Goal: Task Accomplishment & Management: Complete application form

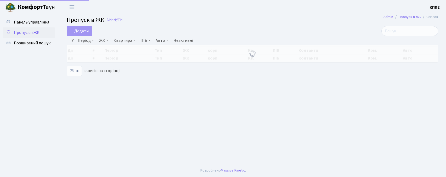
select select "25"
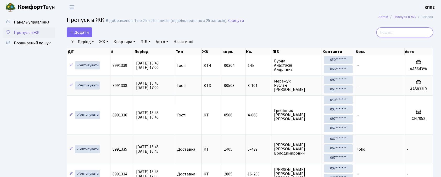
click at [399, 35] on input "search" at bounding box center [404, 32] width 57 height 10
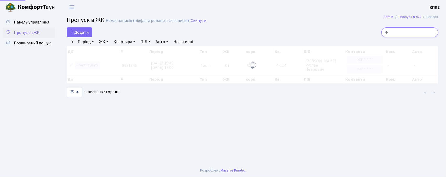
type input "4"
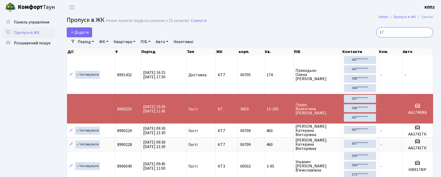
type input "1"
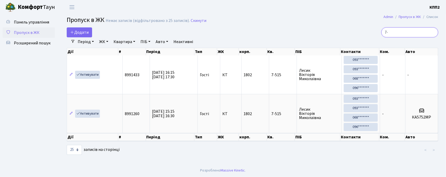
type input "7"
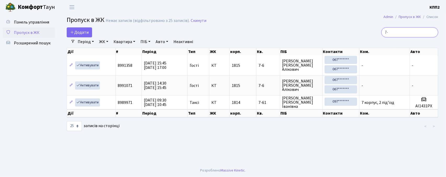
type input "7"
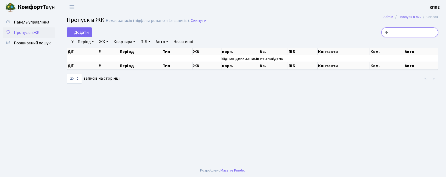
type input "4"
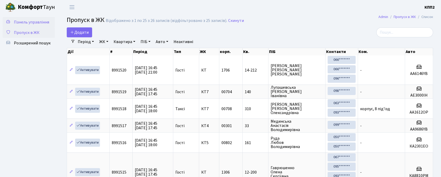
click at [32, 25] on link "Панель управління" at bounding box center [29, 22] width 52 height 10
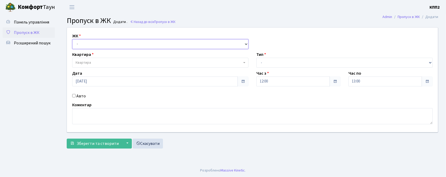
drag, startPoint x: 102, startPoint y: 43, endPoint x: 108, endPoint y: 49, distance: 8.2
click at [103, 44] on select "- КТ, вул. Регенераторна, 4 КТ2, просп. [STREET_ADDRESS] [STREET_ADDRESS] [PERS…" at bounding box center [160, 44] width 176 height 10
select select "302"
click at [72, 39] on select "- КТ, вул. Регенераторна, 4 КТ2, просп. [STREET_ADDRESS] [STREET_ADDRESS] [PERS…" at bounding box center [160, 44] width 176 height 10
select select
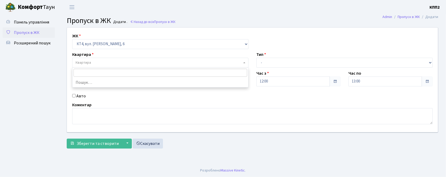
click at [120, 64] on span "Квартира" at bounding box center [159, 62] width 166 height 5
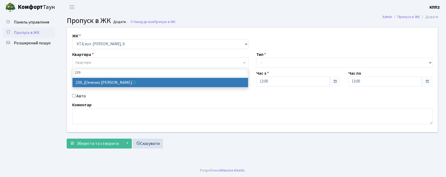
type input "239"
select select "16956"
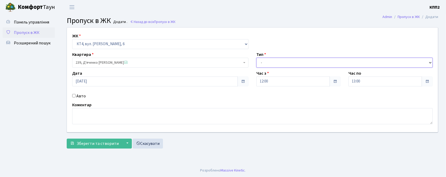
click at [266, 63] on select "- Доставка Таксі Гості Сервіс" at bounding box center [344, 63] width 176 height 10
select select "1"
click at [256, 58] on select "- Доставка Таксі Гості Сервіс" at bounding box center [344, 63] width 176 height 10
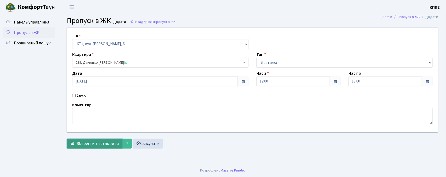
click at [84, 145] on span "Зберегти та створити" at bounding box center [98, 144] width 42 height 6
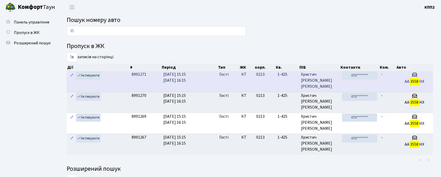
type input "3"
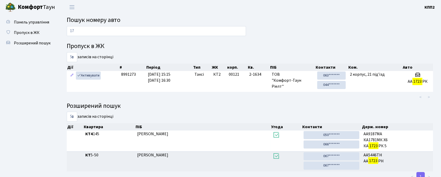
type input "1"
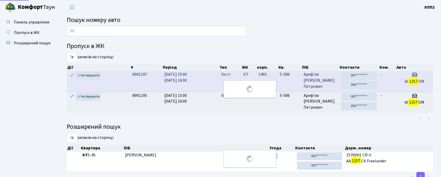
type input "1"
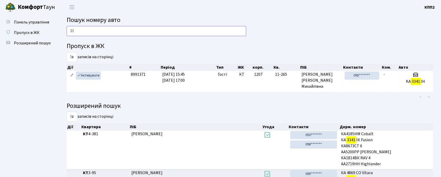
type input "3"
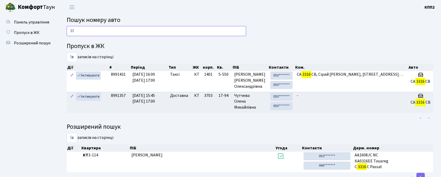
type input "3"
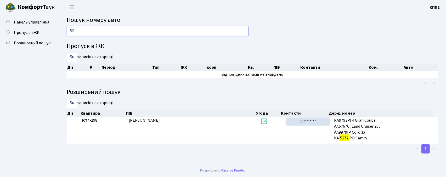
type input "5"
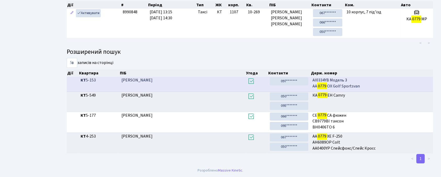
scroll to position [28, 0]
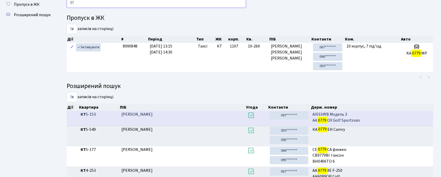
type input "0"
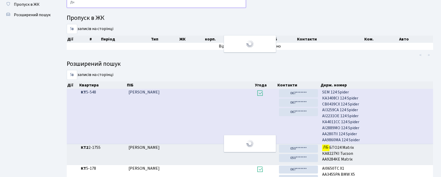
type input "Л"
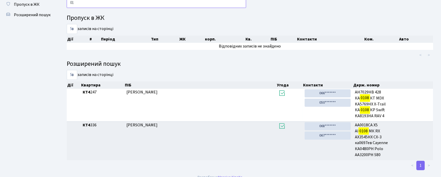
type input "0"
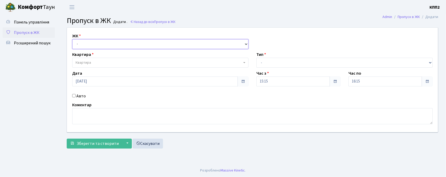
drag, startPoint x: 134, startPoint y: 43, endPoint x: 135, endPoint y: 46, distance: 3.2
click at [134, 43] on select "- КТ, вул. Регенераторна, 4 КТ2, просп. [STREET_ADDRESS] [STREET_ADDRESS] [PERS…" at bounding box center [160, 44] width 176 height 10
select select "271"
click at [72, 39] on select "- КТ, вул. Регенераторна, 4 КТ2, просп. [STREET_ADDRESS] [STREET_ADDRESS] [PERS…" at bounding box center [160, 44] width 176 height 10
select select
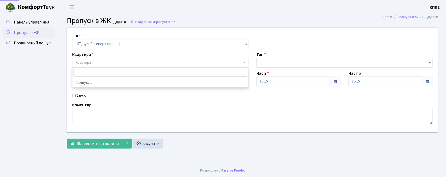
click at [140, 65] on span "Квартира" at bounding box center [159, 62] width 166 height 5
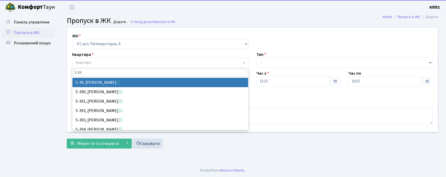
type input "5-39"
select select "2531"
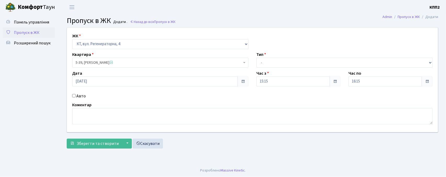
click at [77, 97] on label "Авто" at bounding box center [80, 96] width 9 height 6
click at [76, 97] on input "Авто" at bounding box center [73, 95] width 3 height 3
checkbox input "true"
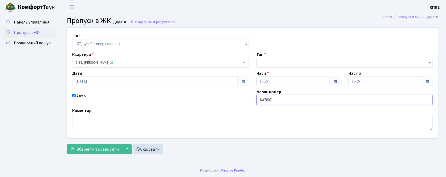
type input "КА7807СР"
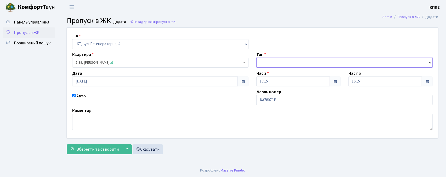
drag, startPoint x: 264, startPoint y: 62, endPoint x: 265, endPoint y: 66, distance: 4.0
click at [264, 62] on select "- Доставка Таксі Гості Сервіс" at bounding box center [344, 63] width 176 height 10
select select "2"
click at [256, 58] on select "- Доставка Таксі Гості Сервіс" at bounding box center [344, 63] width 176 height 10
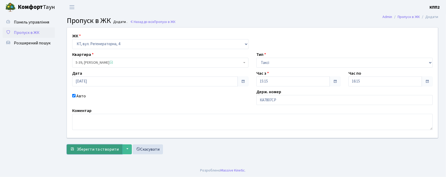
click at [100, 153] on button "Зберегти та створити" at bounding box center [94, 150] width 55 height 10
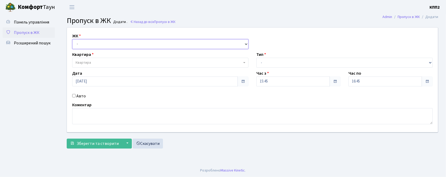
drag, startPoint x: 105, startPoint y: 44, endPoint x: 107, endPoint y: 47, distance: 4.0
click at [105, 44] on select "- КТ, вул. Регенераторна, 4 КТ2, просп. [STREET_ADDRESS] [STREET_ADDRESS] [PERS…" at bounding box center [160, 44] width 176 height 10
select select "271"
click at [72, 39] on select "- КТ, вул. Регенераторна, 4 КТ2, просп. [STREET_ADDRESS] [STREET_ADDRESS] [PERS…" at bounding box center [160, 44] width 176 height 10
select select
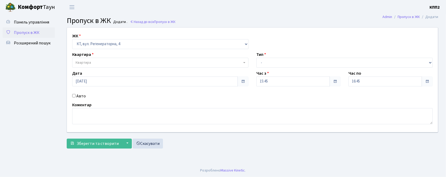
click at [89, 62] on span "Квартира" at bounding box center [83, 62] width 15 height 5
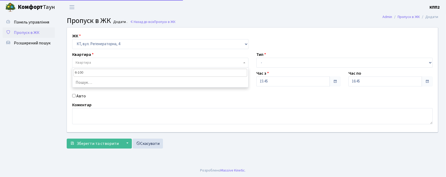
type input "6-100"
click at [81, 84] on li "Пошук…" at bounding box center [160, 82] width 176 height 9
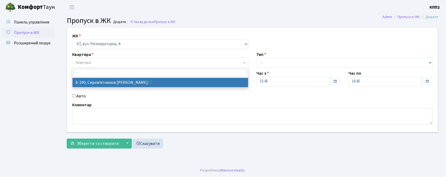
select select "5236"
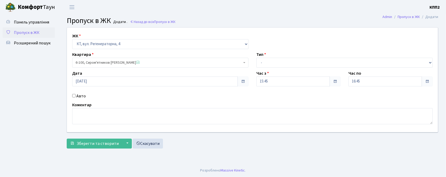
click at [82, 96] on label "Авто" at bounding box center [80, 96] width 9 height 6
click at [76, 96] on input "Авто" at bounding box center [73, 95] width 3 height 3
checkbox input "true"
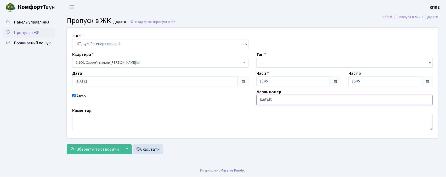
type input "КА6346НХ"
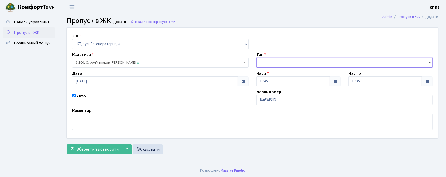
click at [270, 64] on select "- Доставка Таксі Гості Сервіс" at bounding box center [344, 63] width 176 height 10
select select "3"
click at [256, 58] on select "- Доставка Таксі Гості Сервіс" at bounding box center [344, 63] width 176 height 10
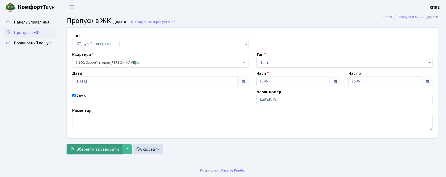
click at [110, 150] on span "Зберегти та створити" at bounding box center [98, 150] width 42 height 6
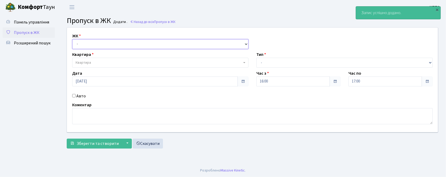
click at [95, 47] on select "- КТ, вул. Регенераторна, 4 КТ2, просп. [STREET_ADDRESS] [STREET_ADDRESS] [PERS…" at bounding box center [160, 44] width 176 height 10
select select "271"
click at [72, 39] on select "- КТ, вул. Регенераторна, 4 КТ2, просп. [STREET_ADDRESS] [STREET_ADDRESS] [PERS…" at bounding box center [160, 44] width 176 height 10
select select
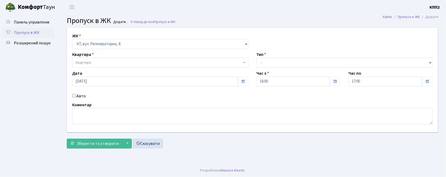
click at [79, 96] on label "Авто" at bounding box center [80, 96] width 9 height 6
click at [76, 96] on input "Авто" at bounding box center [73, 95] width 3 height 3
checkbox input "true"
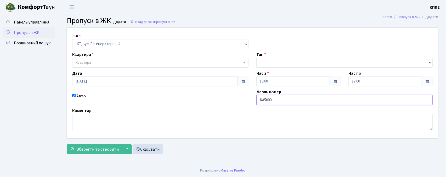
type input "КА5000МІ"
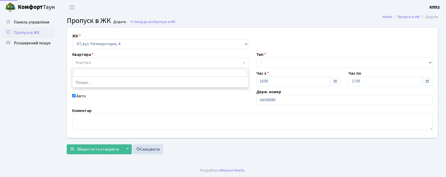
click at [194, 65] on span "Квартира" at bounding box center [159, 62] width 166 height 5
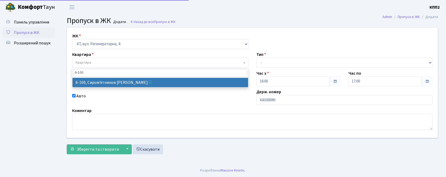
type input "6-100"
select select "5236"
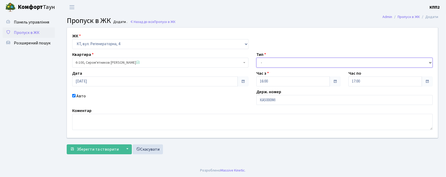
drag, startPoint x: 269, startPoint y: 61, endPoint x: 269, endPoint y: 67, distance: 6.3
click at [269, 63] on select "- Доставка Таксі Гості Сервіс" at bounding box center [344, 63] width 176 height 10
select select "3"
click at [256, 58] on select "- Доставка Таксі Гості Сервіс" at bounding box center [344, 63] width 176 height 10
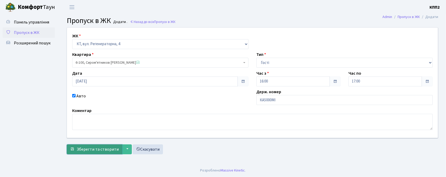
click at [111, 151] on span "Зберегти та створити" at bounding box center [98, 150] width 42 height 6
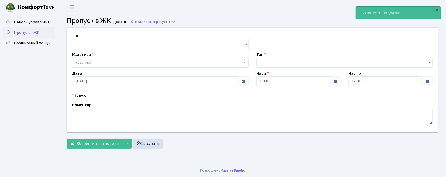
click at [83, 94] on label "Авто" at bounding box center [80, 96] width 9 height 6
click at [76, 94] on input "Авто" at bounding box center [73, 95] width 3 height 3
checkbox input "true"
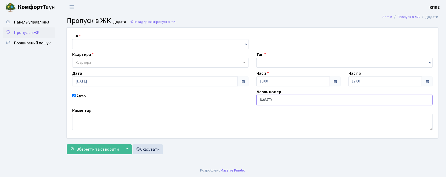
type input "КА8479МА"
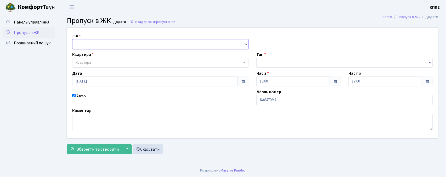
click at [131, 49] on select "- КТ, вул. Регенераторна, 4 КТ2, просп. [STREET_ADDRESS] [STREET_ADDRESS] [PERS…" at bounding box center [160, 44] width 176 height 10
select select "271"
click at [72, 39] on select "- КТ, вул. Регенераторна, 4 КТ2, просп. [STREET_ADDRESS] [STREET_ADDRESS] [PERS…" at bounding box center [160, 44] width 176 height 10
select select
click at [133, 60] on span "Квартира" at bounding box center [160, 63] width 176 height 10
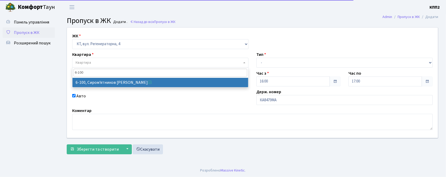
type input "6-100"
select select "5236"
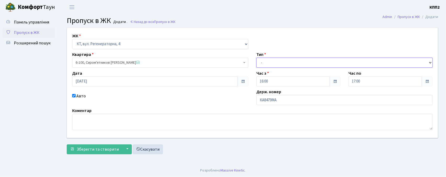
click at [285, 64] on select "- Доставка Таксі Гості Сервіс" at bounding box center [344, 63] width 176 height 10
select select "3"
click at [256, 58] on select "- Доставка Таксі Гості Сервіс" at bounding box center [344, 63] width 176 height 10
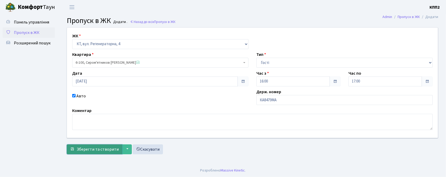
drag, startPoint x: 96, startPoint y: 152, endPoint x: 99, endPoint y: 152, distance: 3.7
click at [96, 153] on button "Зберегти та створити" at bounding box center [94, 150] width 55 height 10
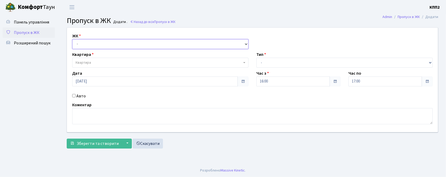
click at [145, 41] on select "- КТ, вул. Регенераторна, 4 КТ2, просп. [STREET_ADDRESS] [STREET_ADDRESS] [PERS…" at bounding box center [160, 44] width 176 height 10
select select "271"
click at [72, 39] on select "- КТ, вул. Регенераторна, 4 КТ2, просп. [STREET_ADDRESS] [STREET_ADDRESS] [PERS…" at bounding box center [160, 44] width 176 height 10
select select
click at [153, 62] on span "Квартира" at bounding box center [159, 62] width 166 height 5
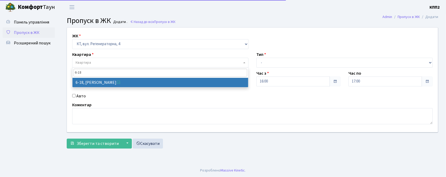
type input "6-18"
select select "5198"
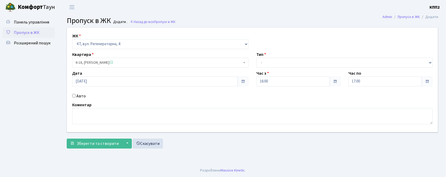
click at [77, 97] on label "Авто" at bounding box center [80, 96] width 9 height 6
click at [76, 97] on input "Авто" at bounding box center [73, 95] width 3 height 3
checkbox input "true"
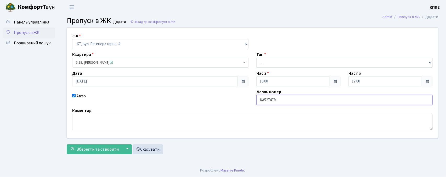
type input "КА5274ЕМ"
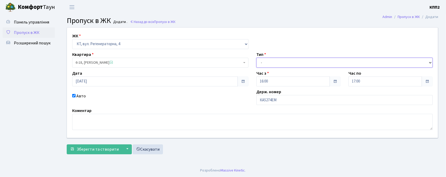
drag, startPoint x: 278, startPoint y: 64, endPoint x: 278, endPoint y: 67, distance: 3.7
click at [278, 64] on select "- Доставка Таксі Гості Сервіс" at bounding box center [344, 63] width 176 height 10
select select "2"
click at [256, 58] on select "- Доставка Таксі Гості Сервіс" at bounding box center [344, 63] width 176 height 10
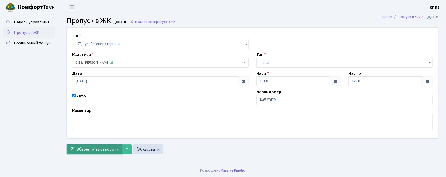
click at [111, 147] on span "Зберегти та створити" at bounding box center [98, 150] width 42 height 6
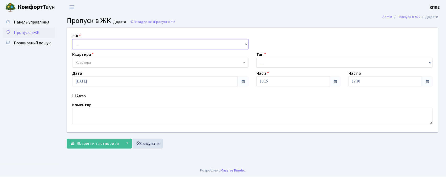
drag, startPoint x: 116, startPoint y: 42, endPoint x: 116, endPoint y: 48, distance: 5.8
click at [116, 42] on select "- КТ, вул. Регенераторна, 4 КТ2, просп. [STREET_ADDRESS] [STREET_ADDRESS] [PERS…" at bounding box center [160, 44] width 176 height 10
select select "302"
click at [72, 39] on select "- КТ, вул. Регенераторна, 4 КТ2, просп. [STREET_ADDRESS] [STREET_ADDRESS] [PERS…" at bounding box center [160, 44] width 176 height 10
select select
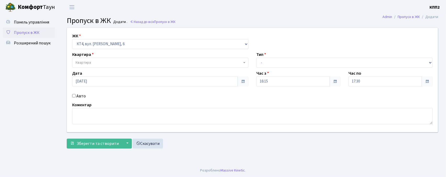
click at [81, 96] on label "Авто" at bounding box center [80, 96] width 9 height 6
click at [76, 96] on input "Авто" at bounding box center [73, 95] width 3 height 3
checkbox input "true"
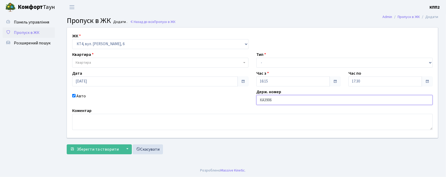
type input "КА3906НМ"
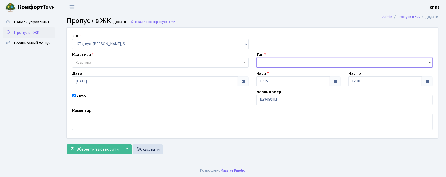
click at [261, 66] on select "- Доставка Таксі Гості Сервіс" at bounding box center [344, 63] width 176 height 10
select select "2"
click at [256, 58] on select "- Доставка Таксі Гості Сервіс" at bounding box center [344, 63] width 176 height 10
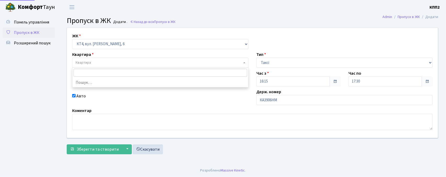
click at [142, 65] on span "Квартира" at bounding box center [159, 62] width 166 height 5
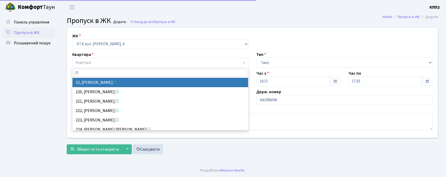
type input "22"
select select "16752"
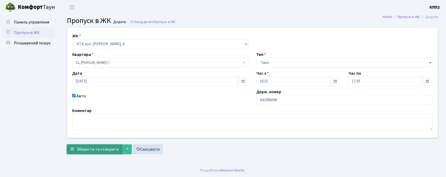
click at [83, 150] on span "Зберегти та створити" at bounding box center [98, 150] width 42 height 6
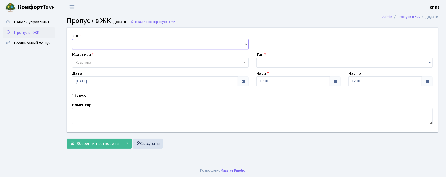
drag, startPoint x: 85, startPoint y: 44, endPoint x: 86, endPoint y: 49, distance: 4.4
click at [85, 47] on select "- КТ, вул. Регенераторна, 4 КТ2, просп. [STREET_ADDRESS] [STREET_ADDRESS] [PERS…" at bounding box center [160, 44] width 176 height 10
select select "271"
click at [72, 39] on select "- КТ, вул. Регенераторна, 4 КТ2, просп. [STREET_ADDRESS] [STREET_ADDRESS] [PERS…" at bounding box center [160, 44] width 176 height 10
select select
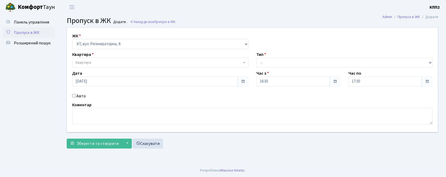
click at [99, 62] on span "Квартира" at bounding box center [159, 62] width 166 height 5
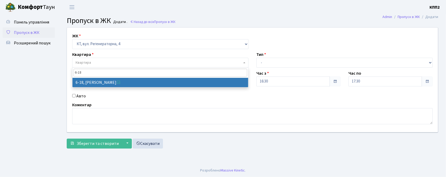
type input "6-18"
select select "5198"
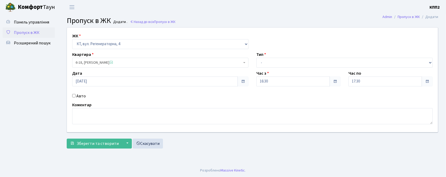
click at [83, 98] on label "Авто" at bounding box center [80, 96] width 9 height 6
click at [76, 98] on input "Авто" at bounding box center [73, 95] width 3 height 3
checkbox input "true"
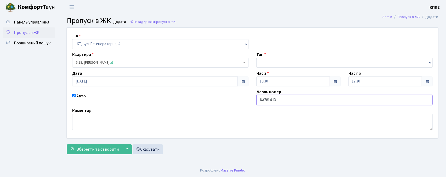
type input "КА7814НХ"
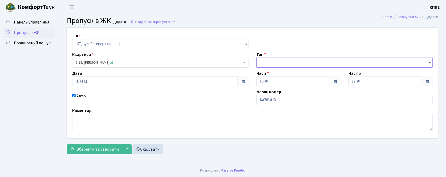
click at [270, 65] on select "- Доставка Таксі Гості Сервіс" at bounding box center [344, 63] width 176 height 10
select select "2"
click at [256, 58] on select "- Доставка Таксі Гості Сервіс" at bounding box center [344, 63] width 176 height 10
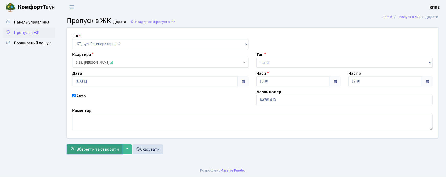
click at [84, 151] on span "Зберегти та створити" at bounding box center [98, 150] width 42 height 6
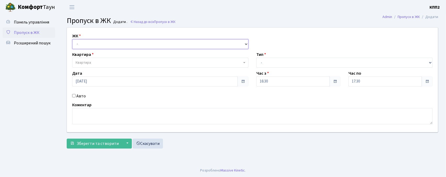
click at [117, 42] on select "- КТ, вул. Регенераторна, 4 КТ2, просп. [STREET_ADDRESS] [STREET_ADDRESS] [PERS…" at bounding box center [160, 44] width 176 height 10
select select "271"
click at [72, 39] on select "- КТ, вул. Регенераторна, 4 КТ2, просп. [STREET_ADDRESS] [STREET_ADDRESS] [PERS…" at bounding box center [160, 44] width 176 height 10
select select
click at [124, 63] on span "Квартира" at bounding box center [159, 62] width 166 height 5
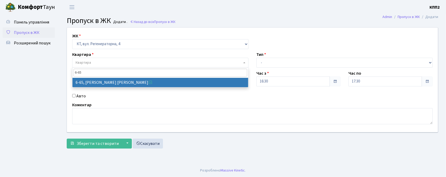
type input "6-65"
select select "5290"
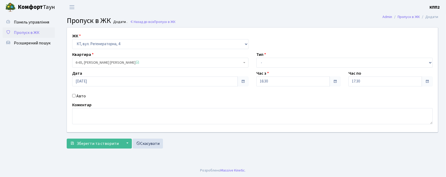
click at [81, 95] on label "Авто" at bounding box center [80, 96] width 9 height 6
click at [76, 95] on input "Авто" at bounding box center [73, 95] width 3 height 3
checkbox input "true"
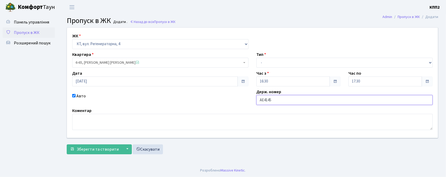
type input "АЕ4145ОВ"
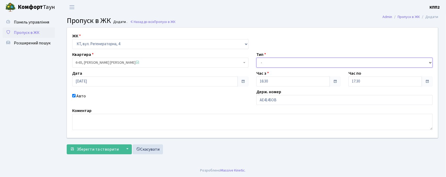
click at [274, 63] on select "- Доставка Таксі Гості Сервіс" at bounding box center [344, 63] width 176 height 10
select select "3"
click at [256, 58] on select "- Доставка Таксі Гості Сервіс" at bounding box center [344, 63] width 176 height 10
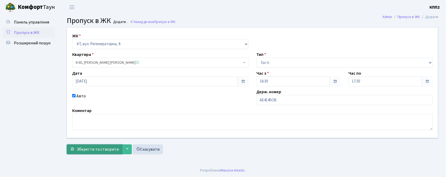
click at [97, 147] on span "Зберегти та створити" at bounding box center [98, 150] width 42 height 6
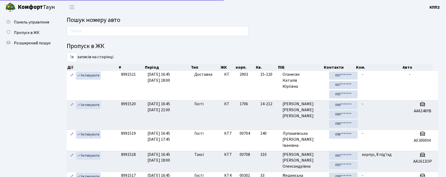
click at [109, 32] on input "text" at bounding box center [158, 31] width 182 height 10
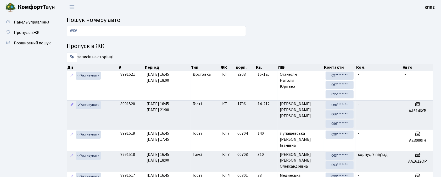
type input "6905"
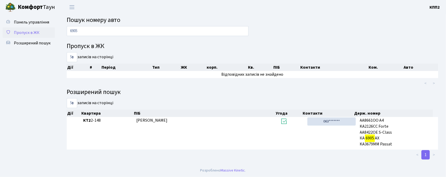
click at [42, 31] on link "Пропуск в ЖК" at bounding box center [29, 32] width 52 height 10
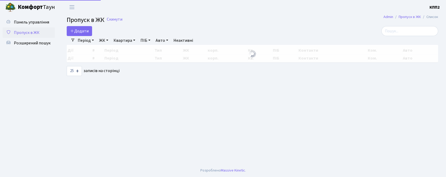
select select "25"
click at [402, 34] on input "search" at bounding box center [409, 31] width 57 height 10
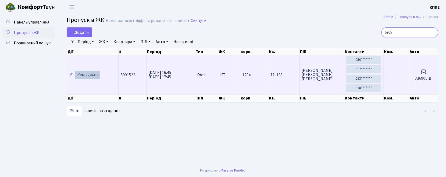
type input "6905"
click at [90, 76] on link "Активувати" at bounding box center [87, 75] width 25 height 8
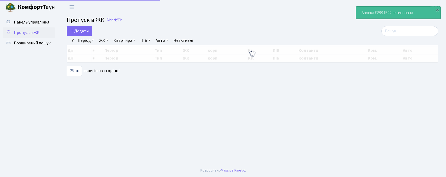
select select "25"
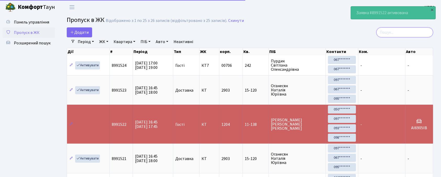
click at [393, 35] on input "search" at bounding box center [404, 32] width 57 height 10
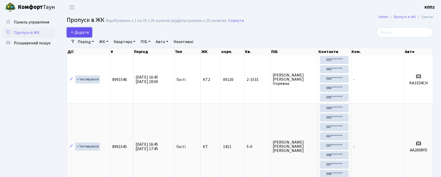
click at [83, 31] on span "Додати" at bounding box center [79, 33] width 19 height 6
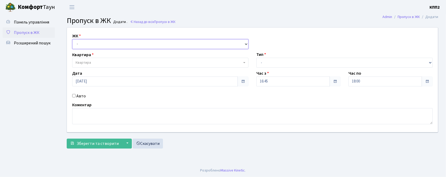
drag, startPoint x: 0, startPoint y: 0, endPoint x: 106, endPoint y: 49, distance: 116.3
click at [106, 49] on select "- КТ, вул. Регенераторна, 4 КТ2, просп. [STREET_ADDRESS] [STREET_ADDRESS] [PERS…" at bounding box center [160, 44] width 176 height 10
select select "271"
click at [72, 39] on select "- КТ, вул. Регенераторна, 4 КТ2, просп. [STREET_ADDRESS] [STREET_ADDRESS] [PERS…" at bounding box center [160, 44] width 176 height 10
select select
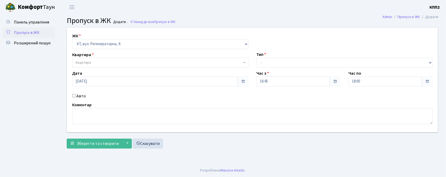
click at [107, 63] on span "Квартира" at bounding box center [159, 62] width 166 height 5
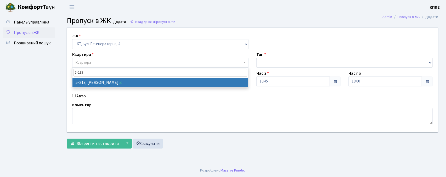
type input "5-213"
select select "2371"
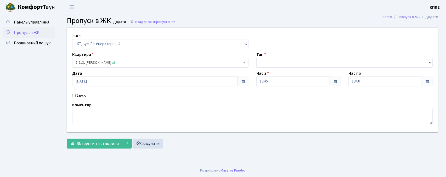
click at [86, 97] on div "Авто" at bounding box center [160, 96] width 184 height 6
click at [81, 97] on label "Авто" at bounding box center [80, 96] width 9 height 6
click at [76, 97] on input "Авто" at bounding box center [73, 95] width 3 height 3
checkbox input "true"
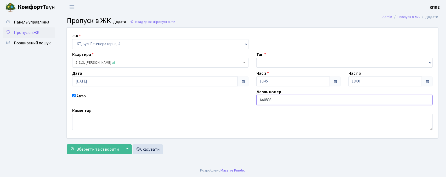
type input "АА0808YG"
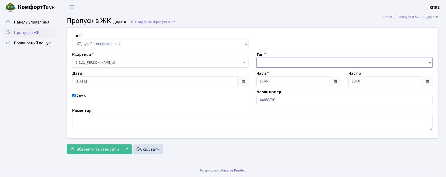
click at [264, 64] on select "- Доставка Таксі Гості Сервіс" at bounding box center [344, 63] width 176 height 10
select select "2"
click at [256, 58] on select "- Доставка Таксі Гості Сервіс" at bounding box center [344, 63] width 176 height 10
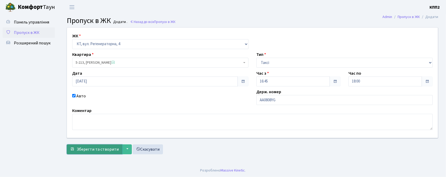
click at [89, 152] on span "Зберегти та створити" at bounding box center [98, 150] width 42 height 6
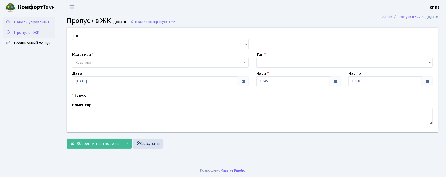
click at [22, 22] on span "Панель управління" at bounding box center [31, 22] width 35 height 6
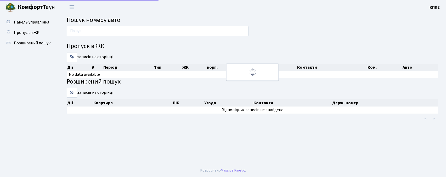
click at [114, 37] on div at bounding box center [158, 32] width 190 height 13
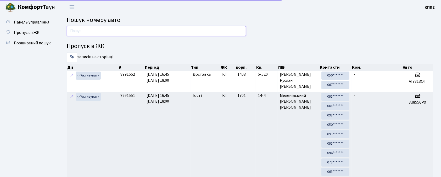
click at [113, 35] on input "text" at bounding box center [156, 31] width 179 height 10
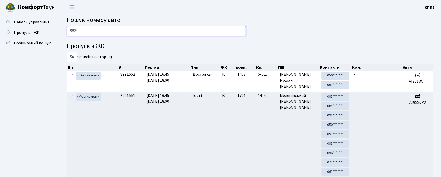
type input "9823"
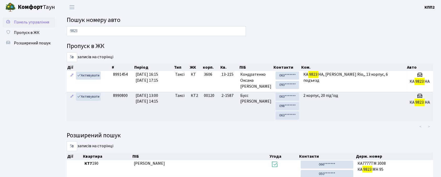
click at [35, 20] on span "Панель управління" at bounding box center [31, 22] width 35 height 6
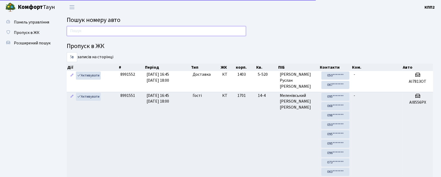
click at [106, 30] on input "text" at bounding box center [156, 31] width 179 height 10
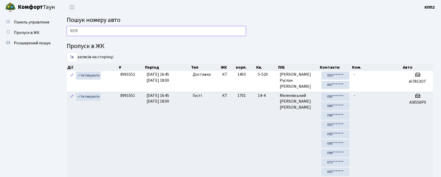
type input "9339"
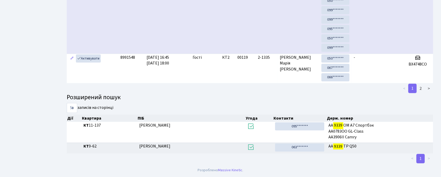
scroll to position [18, 0]
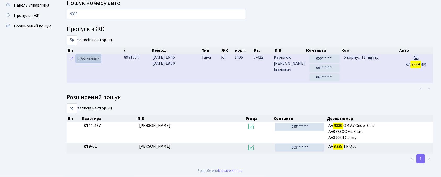
click at [93, 60] on link "Активувати" at bounding box center [88, 59] width 25 height 8
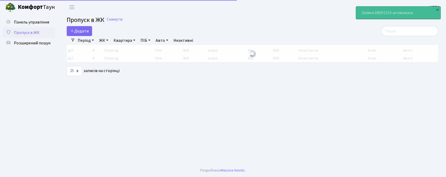
select select "25"
click at [430, 34] on input "search" at bounding box center [409, 31] width 57 height 10
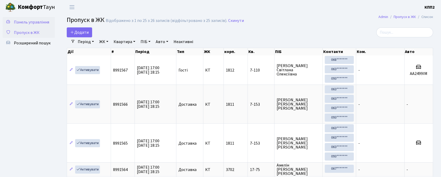
click at [33, 24] on span "Панель управління" at bounding box center [31, 22] width 35 height 6
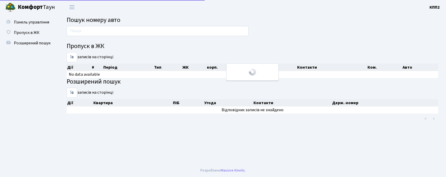
click at [104, 29] on input "text" at bounding box center [158, 31] width 182 height 10
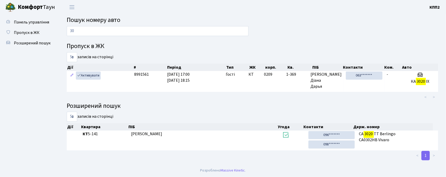
type input "3"
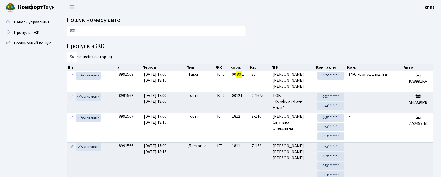
type input "8019"
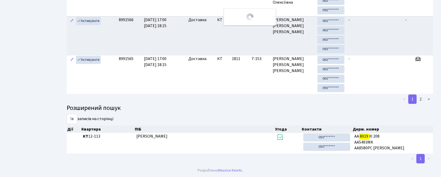
scroll to position [7, 0]
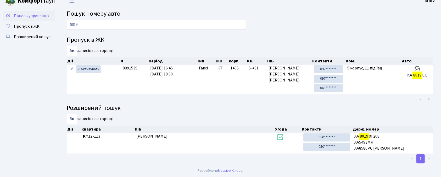
click at [32, 16] on span "Панель управління" at bounding box center [31, 16] width 35 height 6
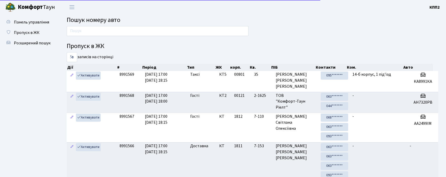
click at [100, 21] on span "Пошук номеру авто" at bounding box center [94, 19] width 54 height 9
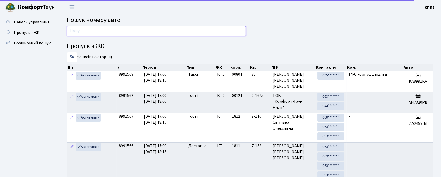
click at [95, 31] on input "text" at bounding box center [156, 31] width 179 height 10
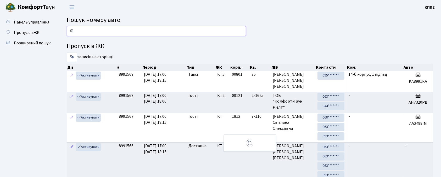
type input "0"
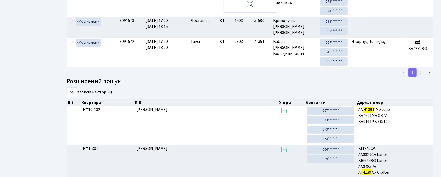
scroll to position [13, 0]
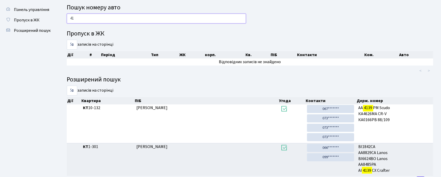
type input "4"
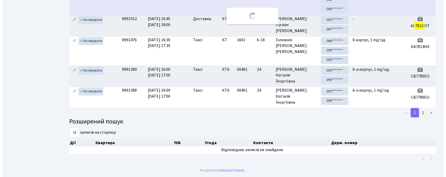
scroll to position [0, 0]
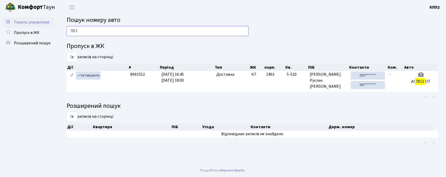
type input "7813"
click at [32, 22] on span "Панель управління" at bounding box center [31, 22] width 35 height 6
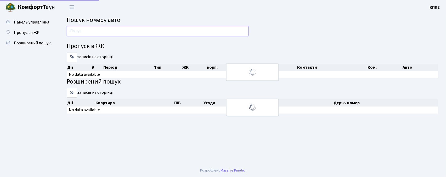
drag, startPoint x: 0, startPoint y: 0, endPoint x: 113, endPoint y: 36, distance: 118.8
click at [113, 36] on input "text" at bounding box center [158, 31] width 182 height 10
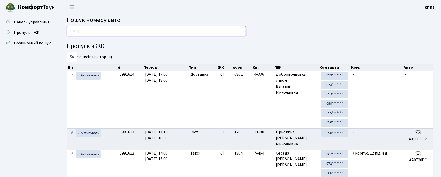
click at [89, 32] on input "text" at bounding box center [156, 31] width 179 height 10
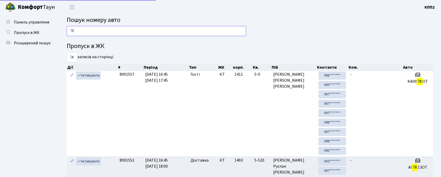
type input "7"
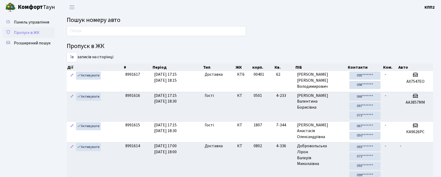
click at [30, 29] on link "Пропуск в ЖК" at bounding box center [29, 32] width 52 height 10
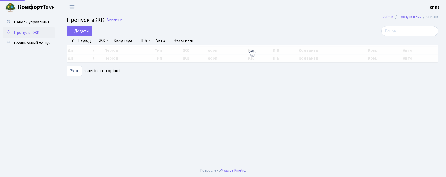
select select "25"
click at [415, 31] on input "search" at bounding box center [409, 31] width 57 height 10
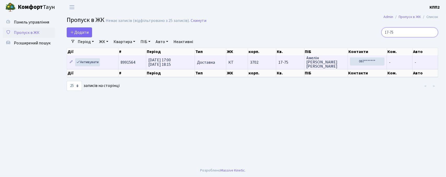
type input "17-75"
click at [89, 58] on td "Активувати" at bounding box center [93, 62] width 52 height 14
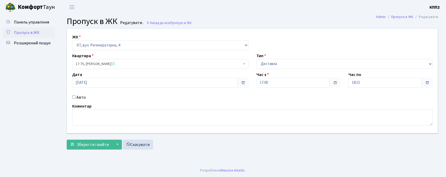
click at [27, 28] on link "Пропуск в ЖК" at bounding box center [29, 32] width 52 height 10
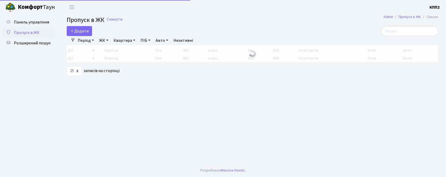
select select "25"
click at [407, 32] on input "search" at bounding box center [409, 31] width 57 height 10
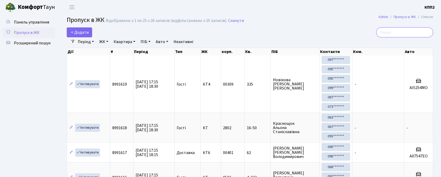
click at [406, 32] on input "search" at bounding box center [404, 32] width 57 height 10
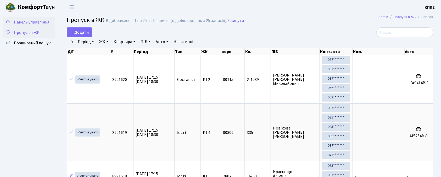
click at [20, 24] on span "Панель управління" at bounding box center [31, 22] width 35 height 6
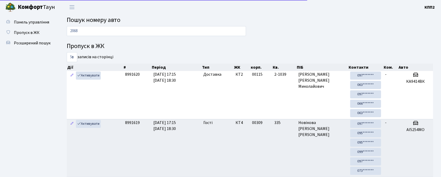
type input "2068"
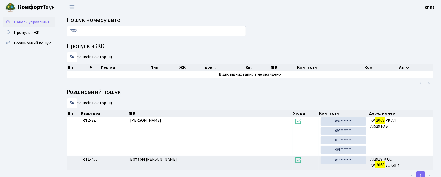
click at [24, 21] on span "Панель управління" at bounding box center [31, 22] width 35 height 6
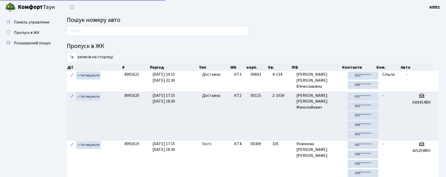
click at [128, 34] on input "text" at bounding box center [158, 31] width 182 height 10
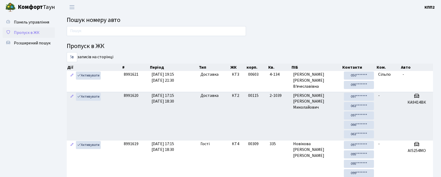
click at [42, 35] on link "Пропуск в ЖК" at bounding box center [29, 32] width 52 height 10
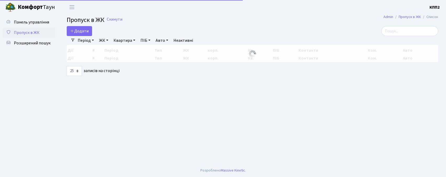
select select "25"
click at [78, 29] on span "Додати" at bounding box center [79, 31] width 19 height 6
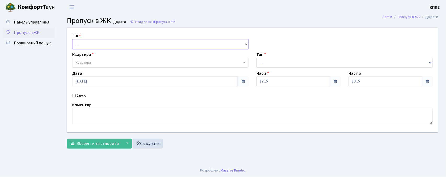
click at [86, 41] on select "- КТ, вул. Регенераторна, 4 КТ2, просп. [STREET_ADDRESS] [STREET_ADDRESS] [PERS…" at bounding box center [160, 44] width 176 height 10
select select "271"
click at [72, 39] on select "- КТ, вул. Регенераторна, 4 КТ2, просп. [STREET_ADDRESS] [STREET_ADDRESS] [PERS…" at bounding box center [160, 44] width 176 height 10
select select
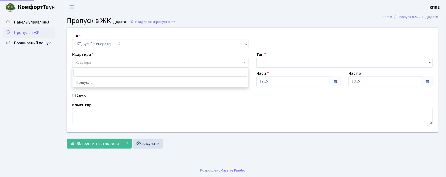
click at [93, 65] on span "Квартира" at bounding box center [159, 62] width 166 height 5
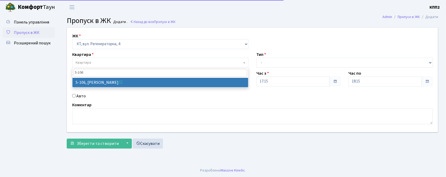
type input "5-106"
select select "2428"
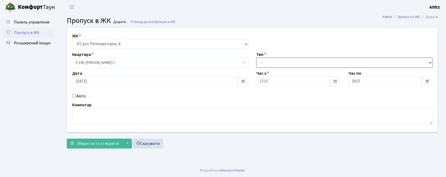
click at [291, 62] on select "- Доставка Таксі Гості Сервіс" at bounding box center [344, 63] width 176 height 10
select select "3"
click at [256, 58] on select "- Доставка Таксі Гості Сервіс" at bounding box center [344, 63] width 176 height 10
click at [96, 152] on main "Admin Пропуск в ЖК Додати Пропуск в ЖК Додати . Назад до всіх Пропуск в ЖК ЖК -…" at bounding box center [252, 89] width 387 height 150
drag, startPoint x: 96, startPoint y: 147, endPoint x: 279, endPoint y: 118, distance: 185.9
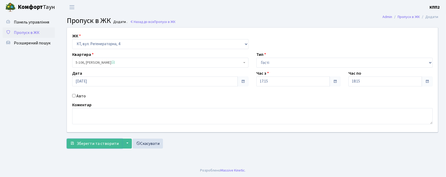
click at [96, 146] on span "Зберегти та створити" at bounding box center [98, 144] width 42 height 6
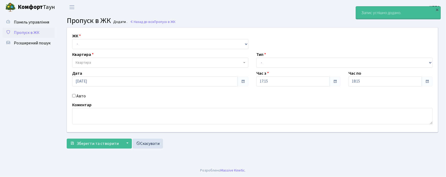
click at [397, 36] on div "ЖК - КТ, вул. Регенераторна, 4 КТ2, просп. [STREET_ADDRESS] [STREET_ADDRESS] [P…" at bounding box center [252, 80] width 379 height 105
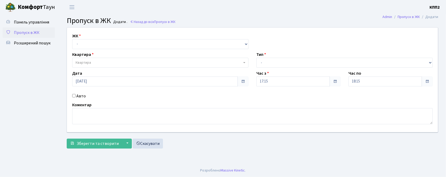
click at [29, 33] on span "Пропуск в ЖК" at bounding box center [27, 33] width 26 height 6
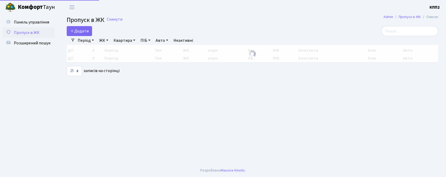
select select "25"
click at [409, 32] on input "search" at bounding box center [409, 31] width 57 height 10
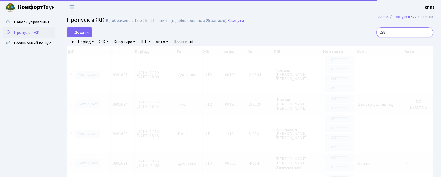
type input "298"
click at [103, 41] on link "ЖК" at bounding box center [103, 41] width 13 height 9
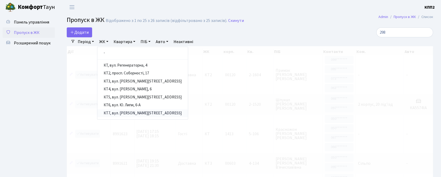
click at [126, 114] on link "КТ7, вул. Березнева, 12" at bounding box center [142, 114] width 90 height 8
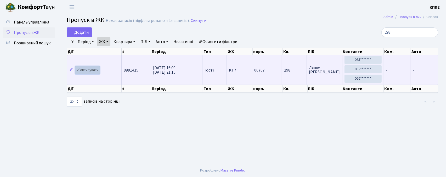
click at [84, 74] on link "Активувати" at bounding box center [87, 70] width 25 height 8
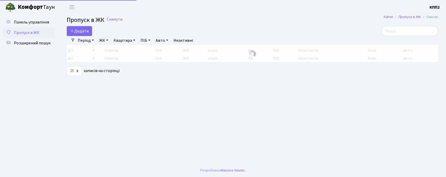
select select "25"
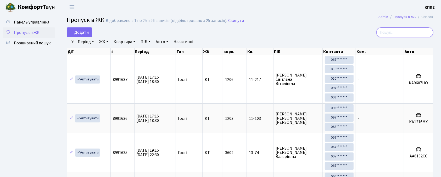
click at [411, 32] on input "search" at bounding box center [404, 32] width 57 height 10
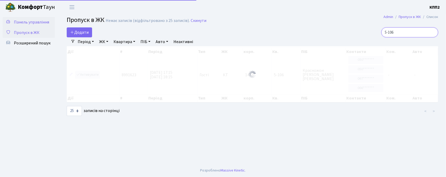
type input "5-106"
drag, startPoint x: 46, startPoint y: 21, endPoint x: 49, endPoint y: 20, distance: 4.0
click at [46, 20] on span "Панель управління" at bounding box center [31, 22] width 35 height 6
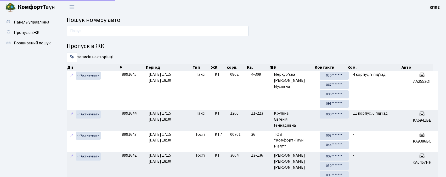
click at [95, 30] on input "text" at bounding box center [158, 31] width 182 height 10
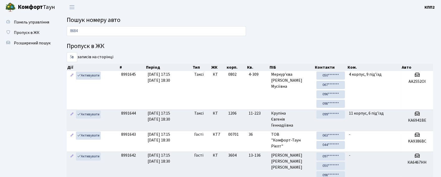
type input "8684"
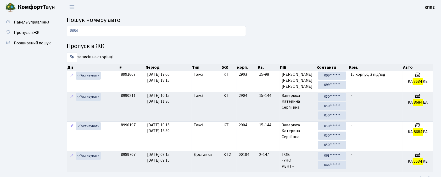
click at [95, 33] on input "8684" at bounding box center [156, 31] width 179 height 10
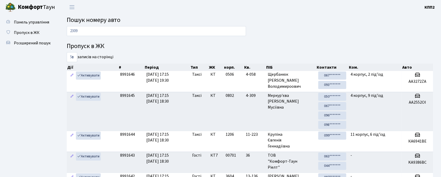
type input "2309"
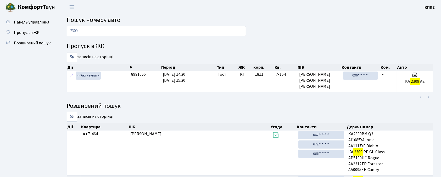
click at [87, 27] on input "2309" at bounding box center [156, 31] width 179 height 10
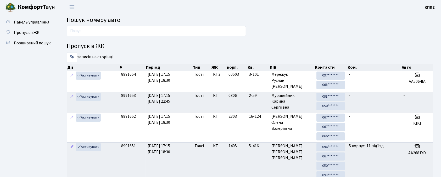
click at [130, 27] on input "text" at bounding box center [156, 31] width 179 height 10
click at [132, 30] on input "text" at bounding box center [156, 31] width 179 height 10
click at [75, 30] on input "text" at bounding box center [156, 31] width 179 height 10
type input "0706"
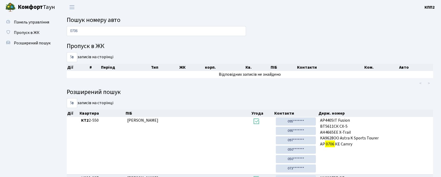
click at [80, 33] on input "0706" at bounding box center [156, 31] width 179 height 10
click at [80, 32] on input "0706" at bounding box center [156, 31] width 179 height 10
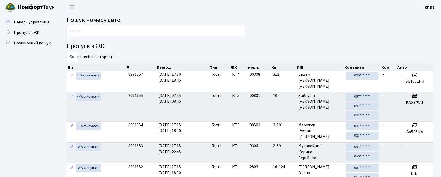
click at [101, 31] on input "text" at bounding box center [156, 31] width 179 height 10
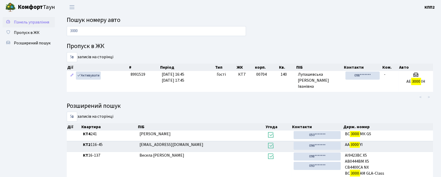
type input "3000"
click at [37, 20] on span "Панель управління" at bounding box center [31, 22] width 35 height 6
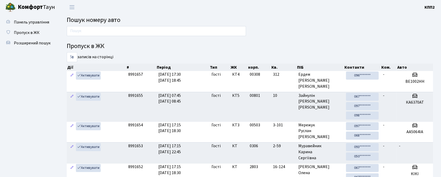
click at [107, 34] on input "text" at bounding box center [156, 31] width 179 height 10
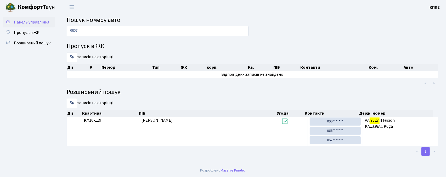
type input "9827"
click at [27, 18] on link "Панель управління" at bounding box center [29, 22] width 52 height 10
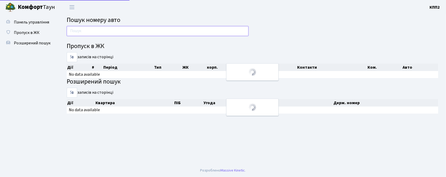
click at [88, 33] on input "text" at bounding box center [158, 31] width 182 height 10
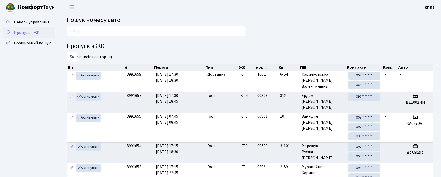
click at [32, 34] on span "Пропуск в ЖК" at bounding box center [27, 33] width 26 height 6
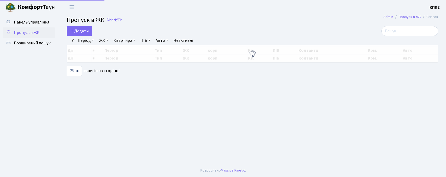
select select "25"
click at [73, 32] on icon at bounding box center [72, 31] width 4 height 4
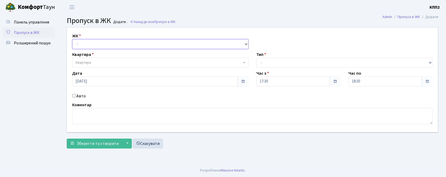
click at [93, 49] on select "- КТ, вул. Регенераторна, 4 КТ2, просп. [STREET_ADDRESS] [STREET_ADDRESS] [PERS…" at bounding box center [160, 44] width 176 height 10
select select "271"
click at [72, 39] on select "- КТ, вул. Регенераторна, 4 КТ2, просп. [STREET_ADDRESS] [STREET_ADDRESS] [PERS…" at bounding box center [160, 44] width 176 height 10
select select
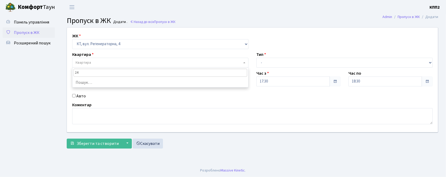
type input "241"
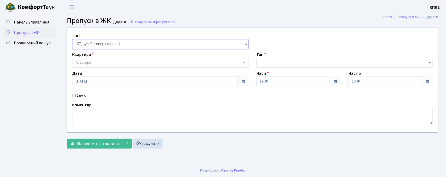
click at [91, 45] on select "- КТ, вул. Регенераторна, 4 КТ2, просп. Соборності, 17 КТ3, вул. Березнева, 16 …" at bounding box center [160, 44] width 176 height 10
select select "302"
click at [72, 39] on select "- КТ, вул. Регенераторна, 4 КТ2, просп. Соборності, 17 КТ3, вул. Березнева, 16 …" at bounding box center [160, 44] width 176 height 10
select select
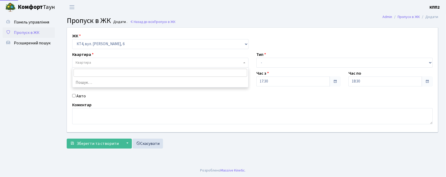
click at [90, 63] on span "Квартира" at bounding box center [83, 62] width 15 height 5
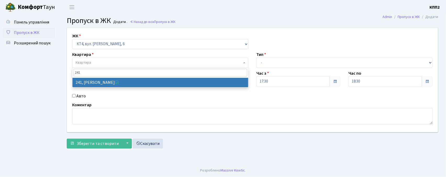
type input "241"
select select "16958"
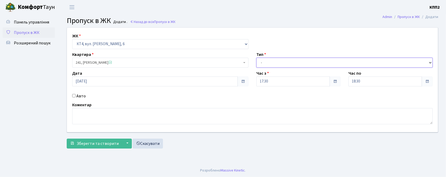
click at [283, 64] on select "- Доставка Таксі Гості Сервіс" at bounding box center [344, 63] width 176 height 10
select select "1"
click at [256, 58] on select "- Доставка Таксі Гості Сервіс" at bounding box center [344, 63] width 176 height 10
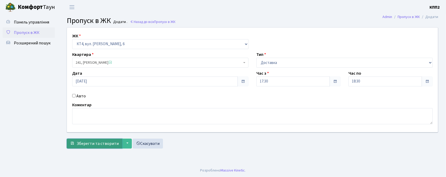
click at [81, 145] on span "Зберегти та створити" at bounding box center [98, 144] width 42 height 6
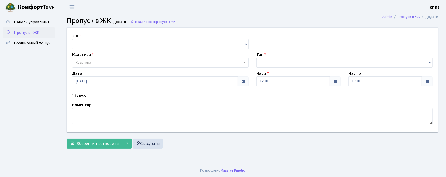
click at [22, 30] on span "Пропуск в ЖК" at bounding box center [27, 33] width 26 height 6
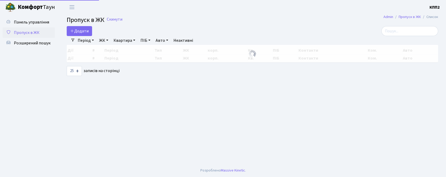
select select "25"
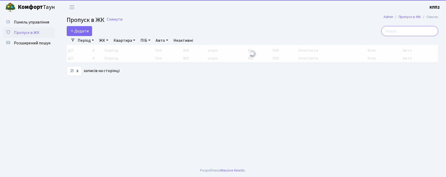
click at [415, 32] on input "search" at bounding box center [409, 31] width 57 height 10
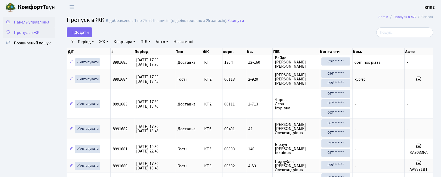
click at [26, 20] on span "Панель управління" at bounding box center [31, 22] width 35 height 6
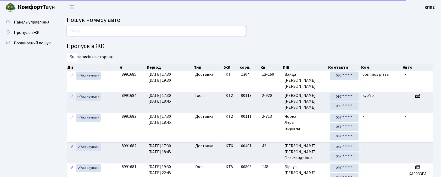
click at [110, 33] on input "text" at bounding box center [156, 31] width 179 height 10
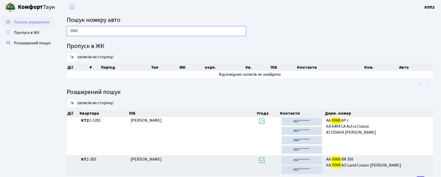
type input "0068"
click at [30, 25] on link "Панель управління" at bounding box center [29, 22] width 52 height 10
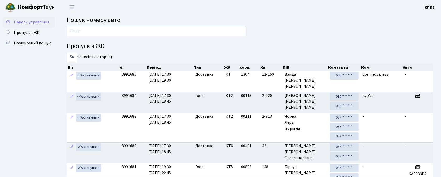
click at [33, 20] on span "Панель управління" at bounding box center [31, 22] width 35 height 6
click at [83, 33] on input "text" at bounding box center [156, 31] width 179 height 10
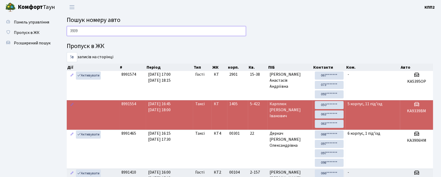
type input "3939"
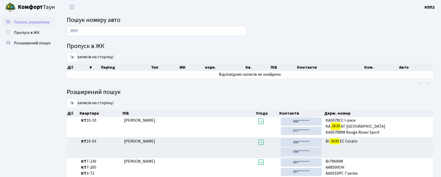
click at [26, 20] on span "Панель управління" at bounding box center [31, 22] width 35 height 6
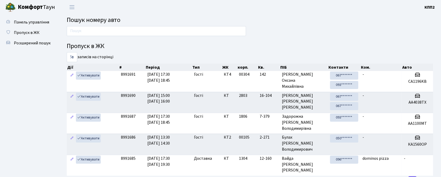
click at [147, 31] on main "Пошук номеру авто Пропуск в ЖК 5 10 25 50 записів на сторінці Дії # Період Тип …" at bounding box center [250, 123] width 382 height 218
click at [139, 31] on input "text" at bounding box center [156, 31] width 179 height 10
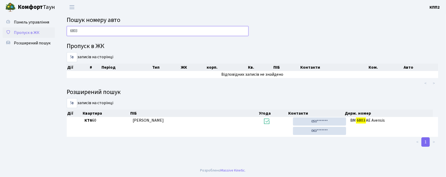
type input "6803"
click at [30, 28] on link "Пропуск в ЖК" at bounding box center [29, 32] width 52 height 10
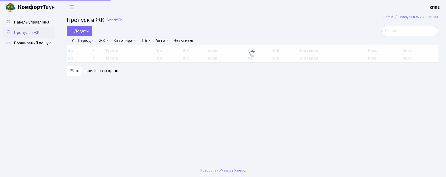
select select "25"
click at [411, 35] on input "search" at bounding box center [409, 31] width 57 height 10
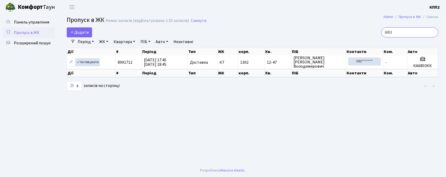
click at [405, 32] on input "6803" at bounding box center [409, 32] width 57 height 10
type input "6803"
click at [27, 23] on span "Панель управління" at bounding box center [31, 22] width 35 height 6
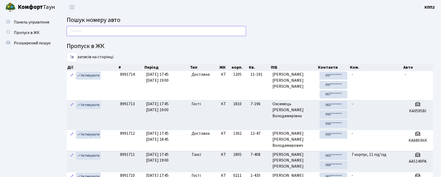
click at [97, 31] on input "text" at bounding box center [156, 31] width 179 height 10
drag, startPoint x: 28, startPoint y: 26, endPoint x: 25, endPoint y: 31, distance: 5.7
click at [28, 26] on link "Панель управління" at bounding box center [29, 22] width 52 height 10
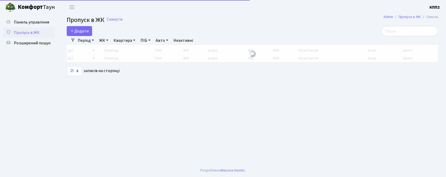
select select "25"
click at [416, 33] on input "search" at bounding box center [409, 31] width 57 height 10
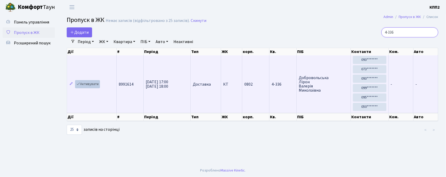
type input "4-336"
click at [87, 82] on link "Активувати" at bounding box center [87, 84] width 25 height 8
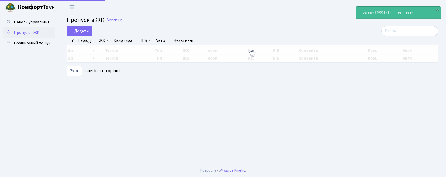
select select "25"
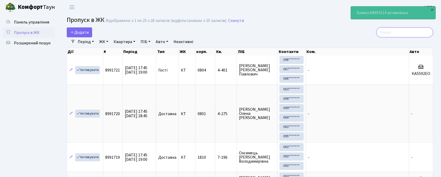
drag, startPoint x: 402, startPoint y: 32, endPoint x: 264, endPoint y: 44, distance: 138.1
click at [398, 32] on input "search" at bounding box center [404, 32] width 57 height 10
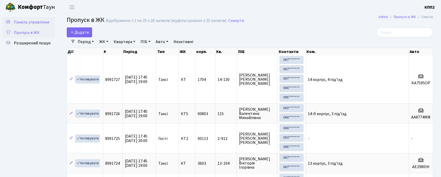
click at [33, 22] on span "Панель управління" at bounding box center [31, 22] width 35 height 6
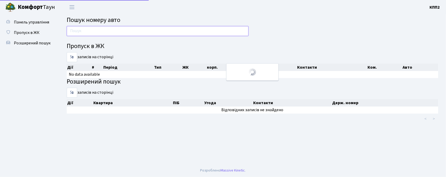
click at [128, 33] on input "text" at bounding box center [158, 31] width 182 height 10
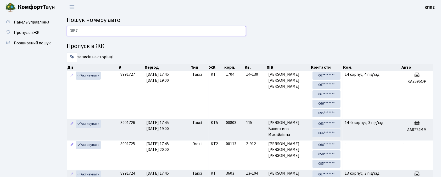
type input "3857"
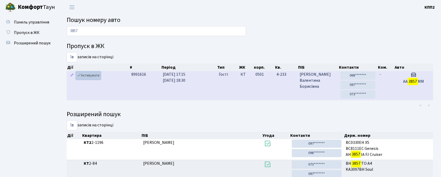
click at [88, 76] on link "Активувати" at bounding box center [88, 76] width 25 height 8
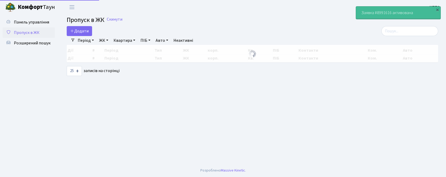
select select "25"
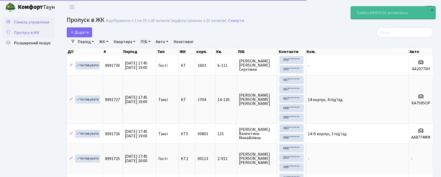
click at [20, 25] on link "Панель управління" at bounding box center [29, 22] width 52 height 10
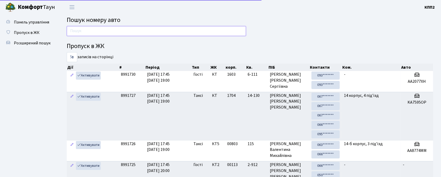
drag, startPoint x: 0, startPoint y: 0, endPoint x: 107, endPoint y: 35, distance: 112.4
click at [107, 35] on input "text" at bounding box center [156, 31] width 179 height 10
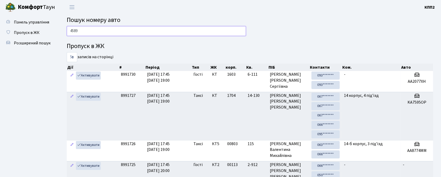
type input "4589"
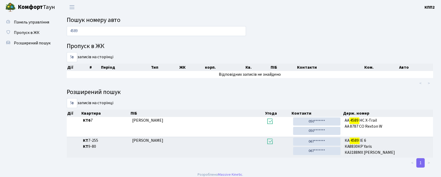
drag, startPoint x: 44, startPoint y: 22, endPoint x: 62, endPoint y: 29, distance: 18.7
click at [44, 22] on span "Панель управління" at bounding box center [31, 22] width 35 height 6
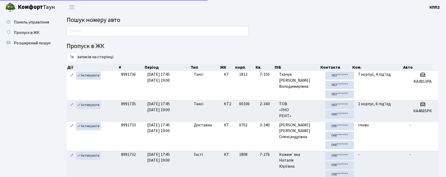
click at [129, 30] on input "text" at bounding box center [158, 31] width 182 height 10
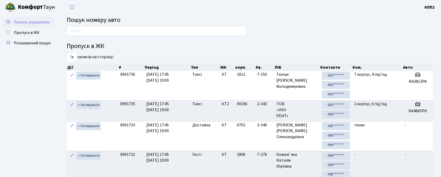
click at [22, 19] on span "Панель управління" at bounding box center [31, 22] width 35 height 6
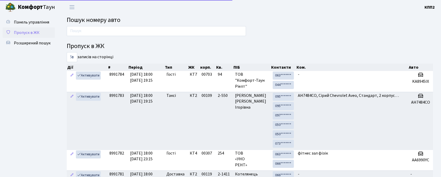
click at [22, 30] on span "Пропуск в ЖК" at bounding box center [27, 33] width 26 height 6
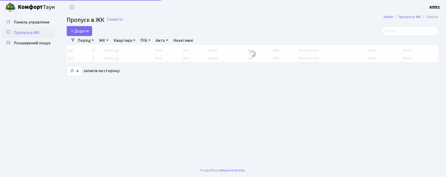
select select "25"
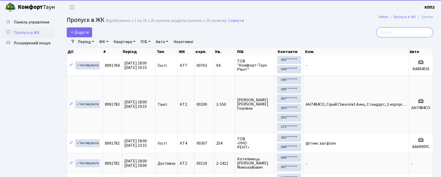
click at [395, 37] on input "search" at bounding box center [404, 32] width 57 height 10
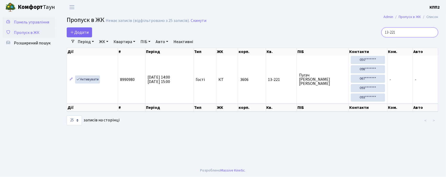
type input "13-221"
click at [29, 21] on span "Панель управління" at bounding box center [31, 22] width 35 height 6
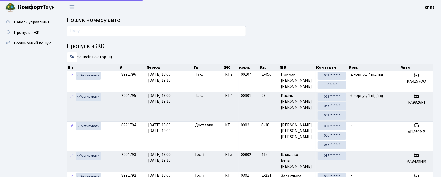
click at [81, 23] on span "Пошук номеру авто" at bounding box center [94, 19] width 54 height 9
click at [81, 30] on input "text" at bounding box center [156, 31] width 179 height 10
type input "8595"
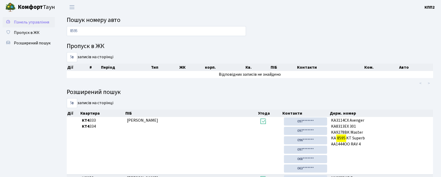
click at [30, 21] on span "Панель управління" at bounding box center [31, 22] width 35 height 6
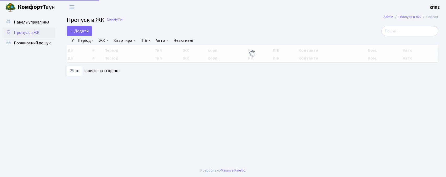
select select "25"
click at [83, 32] on span "Додати" at bounding box center [79, 31] width 19 height 6
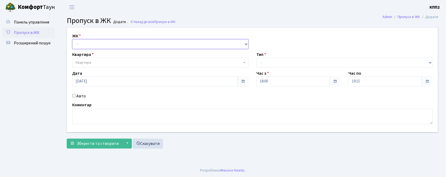
drag, startPoint x: 0, startPoint y: 0, endPoint x: 99, endPoint y: 49, distance: 110.2
click at [99, 44] on select "- КТ, вул. Регенераторна, 4 КТ2, просп. [STREET_ADDRESS] [STREET_ADDRESS] [PERS…" at bounding box center [160, 44] width 176 height 10
select select "271"
click at [72, 39] on select "- КТ, вул. Регенераторна, 4 КТ2, просп. [STREET_ADDRESS] [STREET_ADDRESS] [PERS…" at bounding box center [160, 44] width 176 height 10
select select
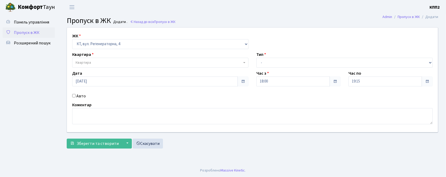
click at [79, 98] on label "Авто" at bounding box center [80, 96] width 9 height 6
click at [76, 98] on input "Авто" at bounding box center [73, 95] width 3 height 3
checkbox input "true"
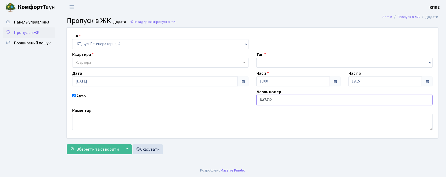
type input "КА7432МІ"
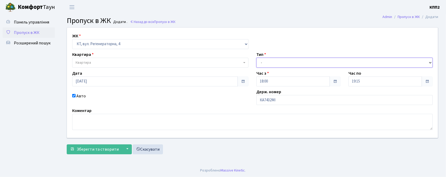
click at [284, 64] on select "- Доставка Таксі Гості Сервіс" at bounding box center [344, 63] width 176 height 10
select select "3"
click at [256, 58] on select "- Доставка Таксі Гості Сервіс" at bounding box center [344, 63] width 176 height 10
click at [99, 63] on span "Квартира" at bounding box center [159, 62] width 166 height 5
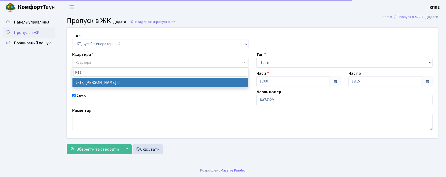
type input "6-17"
select select "5197"
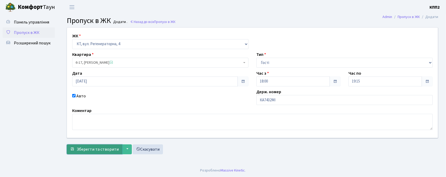
click at [80, 149] on span "Зберегти та створити" at bounding box center [98, 150] width 42 height 6
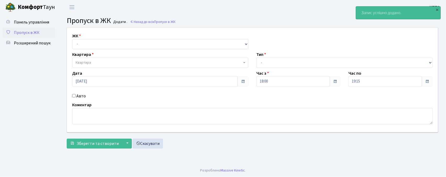
click at [23, 29] on link "Пропуск в ЖК" at bounding box center [29, 32] width 52 height 10
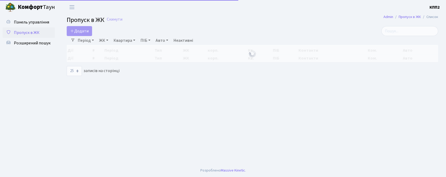
select select "25"
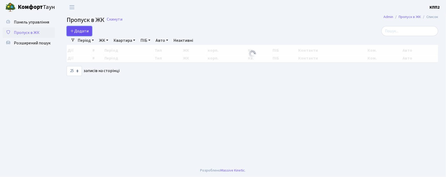
click at [81, 30] on span "Додати" at bounding box center [79, 31] width 19 height 6
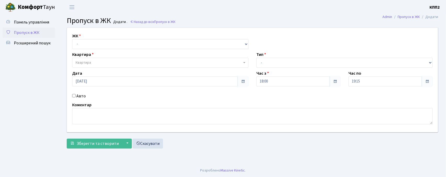
click at [22, 32] on span "Пропуск в ЖК" at bounding box center [27, 33] width 26 height 6
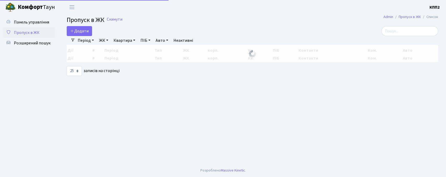
select select "25"
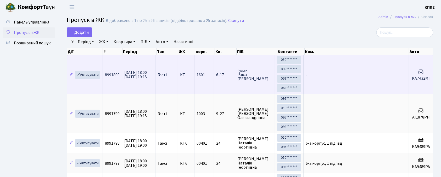
click at [325, 76] on td "-" at bounding box center [355, 74] width 105 height 39
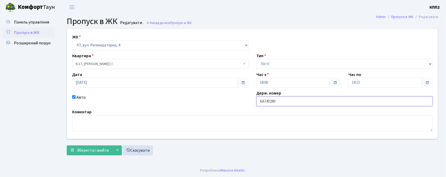
drag, startPoint x: 275, startPoint y: 100, endPoint x: 229, endPoint y: 99, distance: 46.8
click at [229, 99] on div "ЖК - КТ, вул. Регенераторна, 4 КТ2, просп. Соборності, 17 КТ3, вул. Березнева, …" at bounding box center [252, 84] width 379 height 110
click at [32, 34] on span "Пропуск в ЖК" at bounding box center [27, 33] width 26 height 6
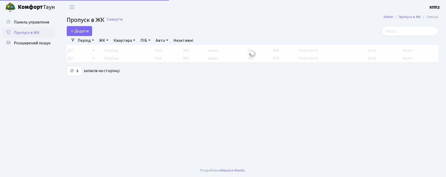
select select "25"
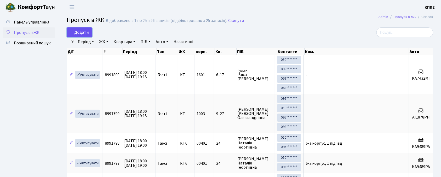
click at [70, 33] on icon at bounding box center [72, 32] width 4 height 4
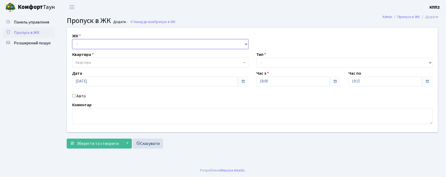
drag, startPoint x: 82, startPoint y: 44, endPoint x: 82, endPoint y: 49, distance: 4.2
click at [82, 44] on select "- КТ, вул. Регенераторна, 4 КТ2, просп. [STREET_ADDRESS] [STREET_ADDRESS] [PERS…" at bounding box center [160, 44] width 176 height 10
select select "271"
click at [72, 39] on select "- КТ, вул. Регенераторна, 4 КТ2, просп. [STREET_ADDRESS] [STREET_ADDRESS] [PERS…" at bounding box center [160, 44] width 176 height 10
select select
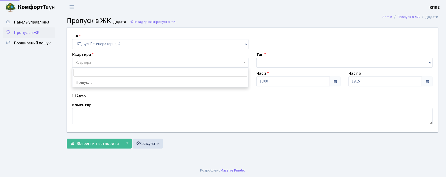
click at [84, 60] on span "Квартира" at bounding box center [160, 63] width 176 height 10
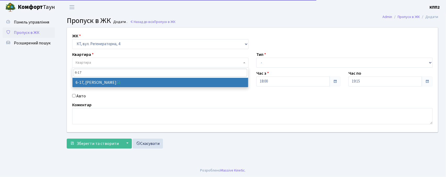
type input "6-17"
select select "5197"
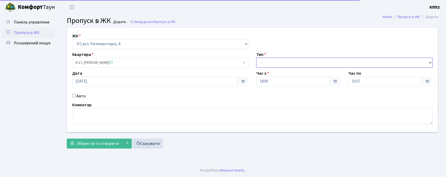
drag, startPoint x: 271, startPoint y: 63, endPoint x: 271, endPoint y: 66, distance: 3.7
click at [271, 63] on select "- Доставка Таксі Гості Сервіс" at bounding box center [344, 63] width 176 height 10
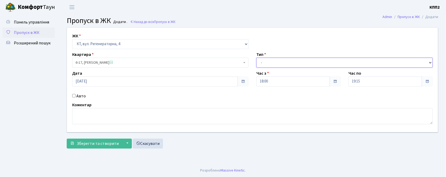
select select "3"
click at [256, 58] on select "- Доставка Таксі Гості Сервіс" at bounding box center [344, 63] width 176 height 10
click at [75, 97] on input "Авто" at bounding box center [73, 95] width 3 height 3
checkbox input "true"
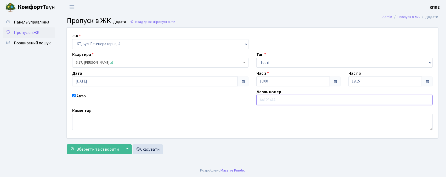
paste input "КА7432МІ"
type input "КА7432МІ"
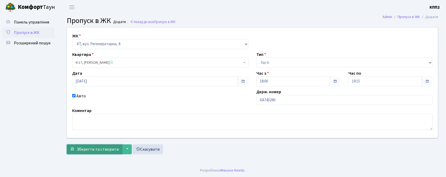
click at [99, 150] on span "Зберегти та створити" at bounding box center [98, 150] width 42 height 6
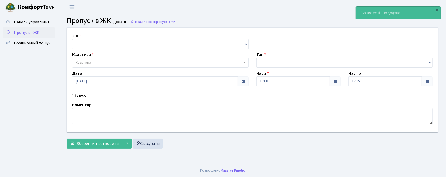
drag, startPoint x: 25, startPoint y: 33, endPoint x: 38, endPoint y: 35, distance: 13.2
click at [25, 33] on span "Пропуск в ЖК" at bounding box center [27, 33] width 26 height 6
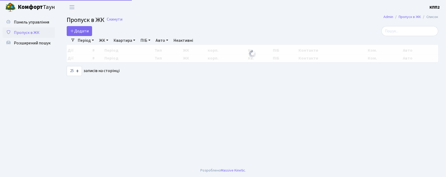
select select "25"
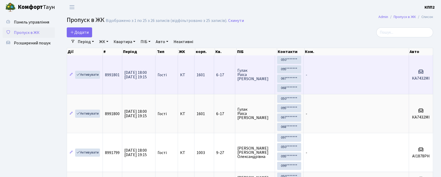
click at [347, 77] on td "-" at bounding box center [355, 74] width 105 height 39
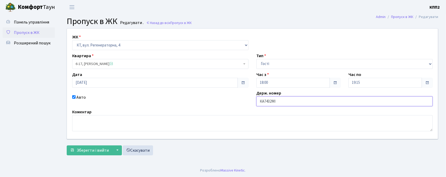
drag, startPoint x: 282, startPoint y: 100, endPoint x: 252, endPoint y: 95, distance: 30.4
click at [252, 95] on div "ЖК - КТ, вул. Регенераторна, 4 КТ2, просп. Соборності, 17 КТ3, вул. Березнева, …" at bounding box center [252, 84] width 379 height 110
click at [29, 33] on span "Пропуск в ЖК" at bounding box center [27, 33] width 26 height 6
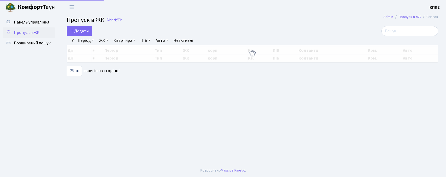
select select "25"
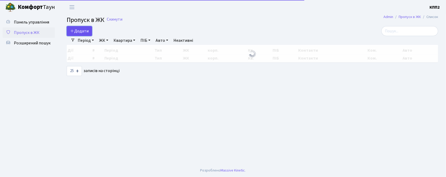
click at [82, 31] on span "Додати" at bounding box center [79, 31] width 19 height 6
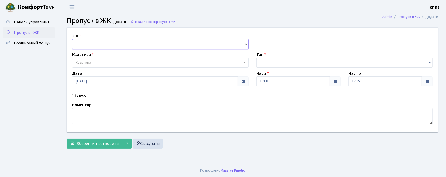
drag, startPoint x: 0, startPoint y: 0, endPoint x: 101, endPoint y: 47, distance: 111.2
click at [101, 47] on select "- КТ, вул. Регенераторна, 4 КТ2, просп. Соборності, 17 КТ3, вул. Березнева, 16 …" at bounding box center [160, 44] width 176 height 10
select select "271"
click at [72, 39] on select "- КТ, вул. Регенераторна, 4 КТ2, просп. Соборності, 17 КТ3, вул. Березнева, 16 …" at bounding box center [160, 44] width 176 height 10
select select
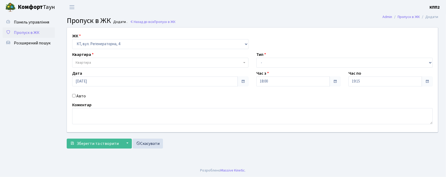
click at [100, 56] on div "Квартира Квартира" at bounding box center [160, 60] width 184 height 16
click at [98, 61] on span "Квартира" at bounding box center [159, 62] width 166 height 5
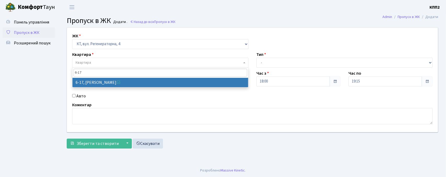
type input "6-17"
select select "5197"
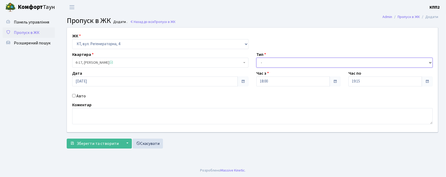
click at [276, 63] on select "- Доставка Таксі Гості Сервіс" at bounding box center [344, 63] width 176 height 10
select select "3"
click at [256, 58] on select "- Доставка Таксі Гості Сервіс" at bounding box center [344, 63] width 176 height 10
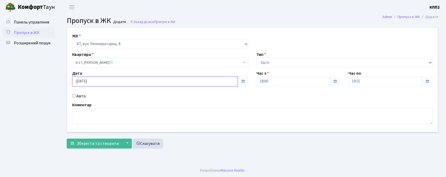
click at [90, 82] on input "18.09.2025" at bounding box center [155, 82] width 166 height 10
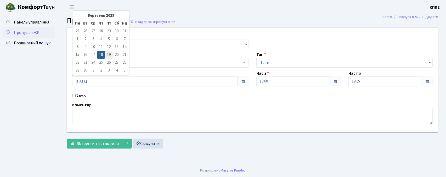
click at [109, 56] on td "19" at bounding box center [109, 55] width 8 height 8
type input "19.09.2025"
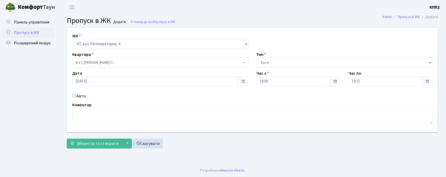
click at [76, 95] on div "Авто" at bounding box center [160, 96] width 184 height 6
click at [78, 100] on div "ЖК - КТ, вул. Регенераторна, 4 КТ2, просп. Соборності, 17 КТ3, вул. Березнева, …" at bounding box center [252, 80] width 379 height 105
click at [79, 95] on label "Авто" at bounding box center [80, 96] width 9 height 6
click at [76, 95] on input "Авто" at bounding box center [73, 95] width 3 height 3
checkbox input "true"
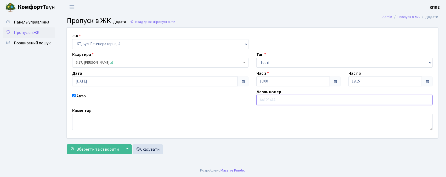
paste input "КА7432МІ"
type input "КА7432МІ"
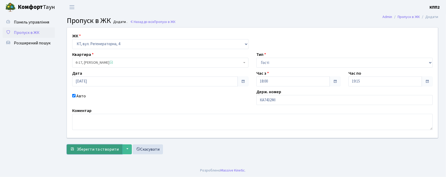
click at [98, 152] on span "Зберегти та створити" at bounding box center [98, 150] width 42 height 6
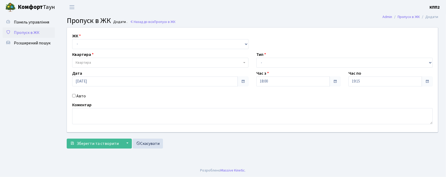
click at [26, 34] on span "Пропуск в ЖК" at bounding box center [27, 33] width 26 height 6
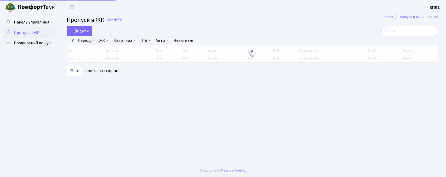
select select "25"
click at [398, 34] on input "search" at bounding box center [409, 31] width 57 height 10
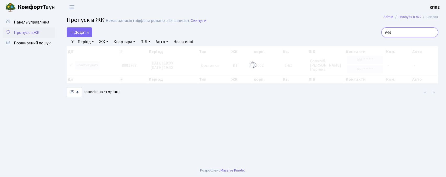
type input "9-61"
click at [84, 64] on div at bounding box center [252, 64] width 371 height 37
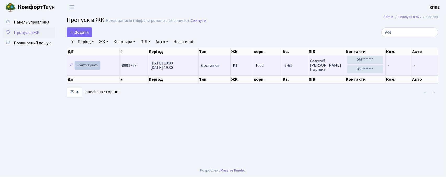
click at [84, 66] on link "Активувати" at bounding box center [87, 65] width 25 height 8
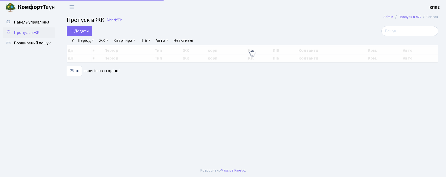
select select "25"
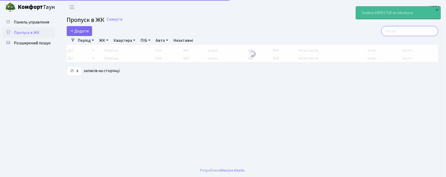
click at [407, 33] on input "search" at bounding box center [409, 31] width 57 height 10
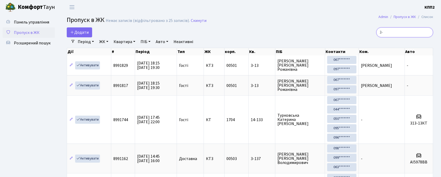
type input "3"
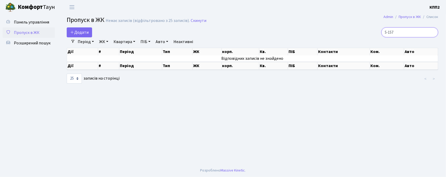
type input "5-157"
click at [25, 32] on span "Пропуск в ЖК" at bounding box center [27, 33] width 26 height 6
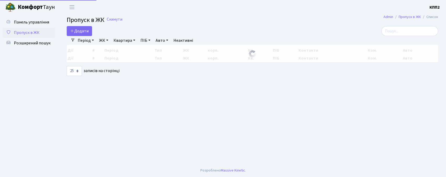
select select "25"
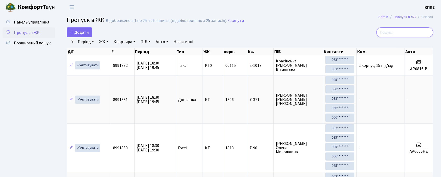
click at [400, 32] on input "search" at bounding box center [404, 32] width 57 height 10
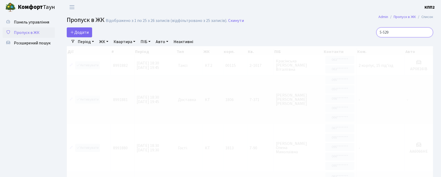
type input "5-529"
click at [104, 42] on link "ЖК" at bounding box center [103, 41] width 13 height 9
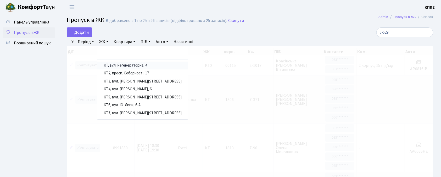
click at [133, 66] on link "КТ, вул. Регенераторна, 4" at bounding box center [142, 66] width 90 height 8
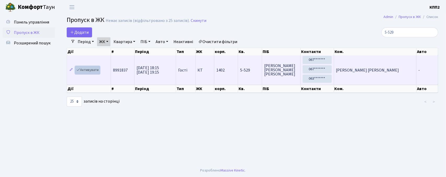
click at [89, 72] on link "Активувати" at bounding box center [87, 70] width 25 height 8
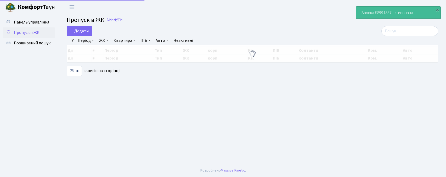
select select "25"
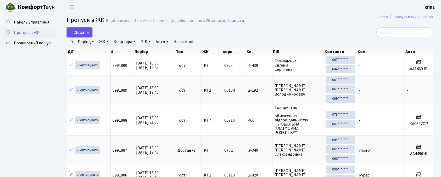
click at [78, 33] on span "Додати" at bounding box center [79, 33] width 19 height 6
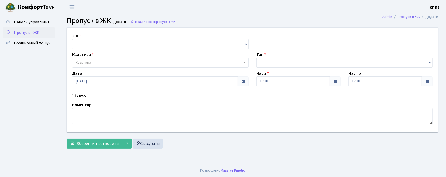
select select "271"
click at [72, 39] on select "- КТ, вул. Регенераторна, 4 КТ2, просп. [STREET_ADDRESS] [STREET_ADDRESS] [PERS…" at bounding box center [160, 44] width 176 height 10
select select
click at [105, 63] on span "Квартира" at bounding box center [159, 62] width 166 height 5
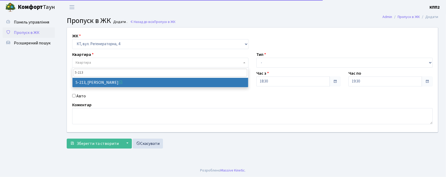
type input "5-213"
select select "2371"
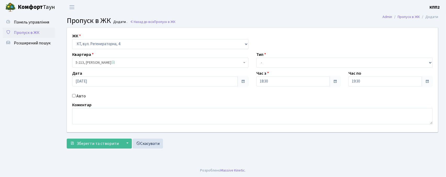
drag, startPoint x: 77, startPoint y: 97, endPoint x: 84, endPoint y: 97, distance: 7.1
click at [77, 97] on label "Авто" at bounding box center [80, 96] width 9 height 6
click at [76, 97] on input "Авто" at bounding box center [73, 95] width 3 height 3
checkbox input "true"
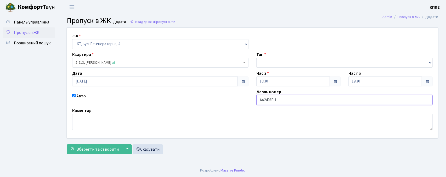
type input "АА2493ЕН"
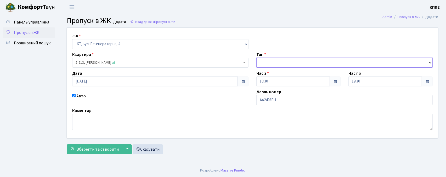
drag, startPoint x: 278, startPoint y: 62, endPoint x: 280, endPoint y: 67, distance: 5.7
click at [278, 62] on select "- Доставка Таксі Гості Сервіс" at bounding box center [344, 63] width 176 height 10
select select "2"
click at [256, 58] on select "- Доставка Таксі Гості Сервіс" at bounding box center [344, 63] width 176 height 10
click at [125, 150] on button "▼" at bounding box center [127, 150] width 10 height 10
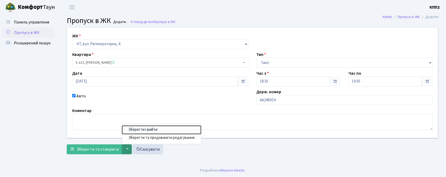
click at [142, 131] on button "Зберегти і вийти" at bounding box center [161, 130] width 79 height 8
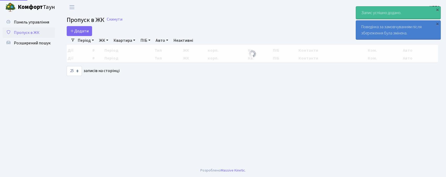
select select "25"
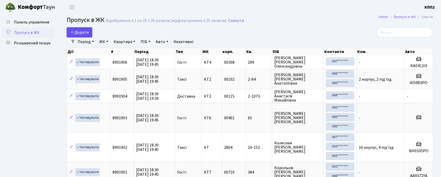
click at [86, 32] on span "Додати" at bounding box center [79, 33] width 19 height 6
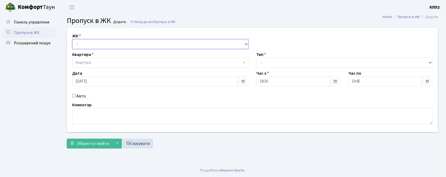
click at [109, 43] on select "- КТ, вул. Регенераторна, 4 КТ2, просп. [STREET_ADDRESS] [STREET_ADDRESS] [PERS…" at bounding box center [160, 44] width 176 height 10
click at [72, 39] on select "- КТ, вул. Регенераторна, 4 КТ2, просп. [STREET_ADDRESS] [STREET_ADDRESS] [PERS…" at bounding box center [160, 44] width 176 height 10
click at [107, 43] on select "- КТ, вул. Регенераторна, 4 КТ2, просп. [STREET_ADDRESS] [STREET_ADDRESS] [PERS…" at bounding box center [160, 44] width 176 height 10
select select "271"
click at [72, 39] on select "- КТ, вул. Регенераторна, 4 КТ2, просп. [STREET_ADDRESS] [STREET_ADDRESS] [PERS…" at bounding box center [160, 44] width 176 height 10
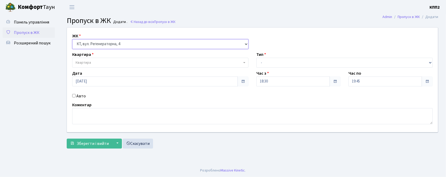
select select
click at [109, 64] on span "Квартира" at bounding box center [159, 62] width 166 height 5
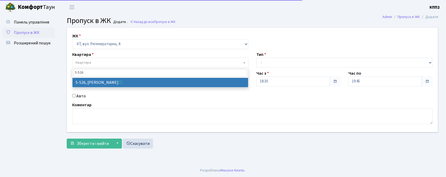
type input "5-526"
select select "1992"
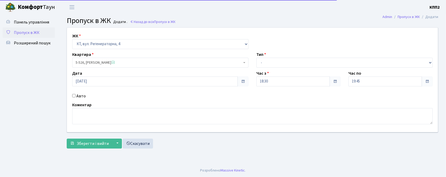
click at [277, 69] on div "ЖК - КТ, вул. Регенераторна, 4 КТ2, просп. [STREET_ADDRESS] [STREET_ADDRESS] [P…" at bounding box center [252, 80] width 379 height 105
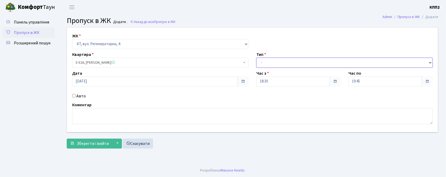
drag, startPoint x: 274, startPoint y: 62, endPoint x: 274, endPoint y: 67, distance: 5.8
click at [274, 62] on select "- Доставка Таксі Гості Сервіс" at bounding box center [344, 63] width 176 height 10
select select "1"
click at [256, 58] on select "- Доставка Таксі Гості Сервіс" at bounding box center [344, 63] width 176 height 10
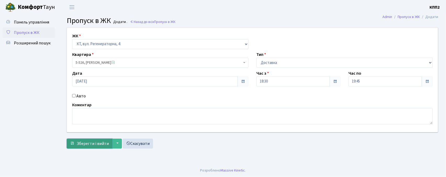
click at [75, 145] on button "Зберегти і вийти" at bounding box center [90, 144] width 46 height 10
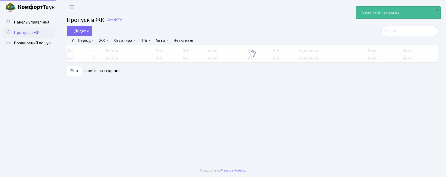
select select "25"
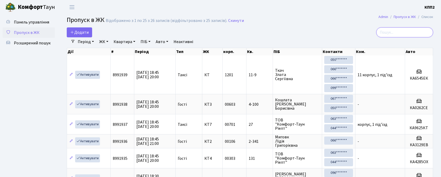
click at [394, 33] on input "search" at bounding box center [404, 32] width 57 height 10
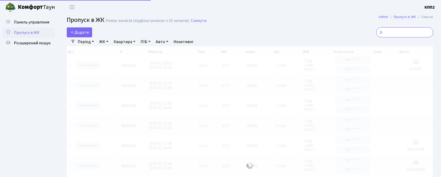
type input "2"
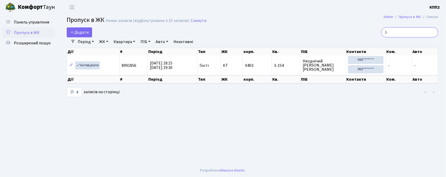
type input "3"
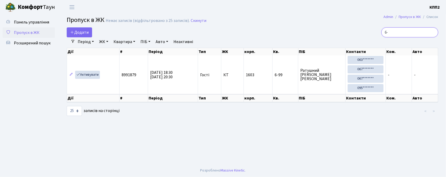
type input "6"
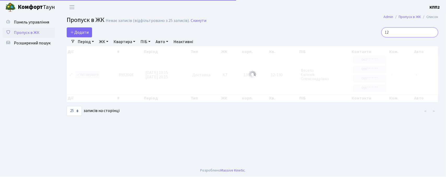
type input "1"
